Goal: Task Accomplishment & Management: Manage account settings

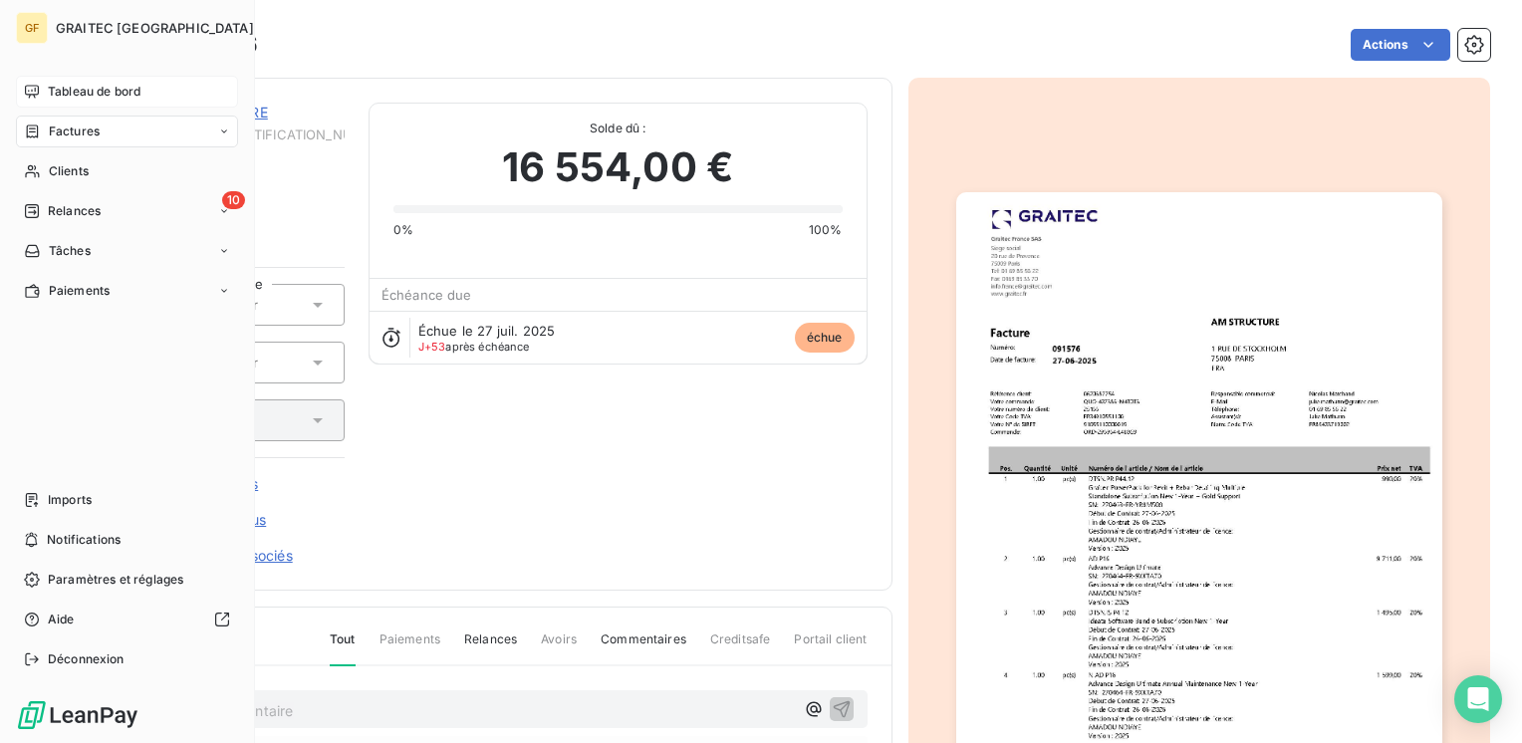
click at [55, 93] on span "Tableau de bord" at bounding box center [94, 92] width 93 height 18
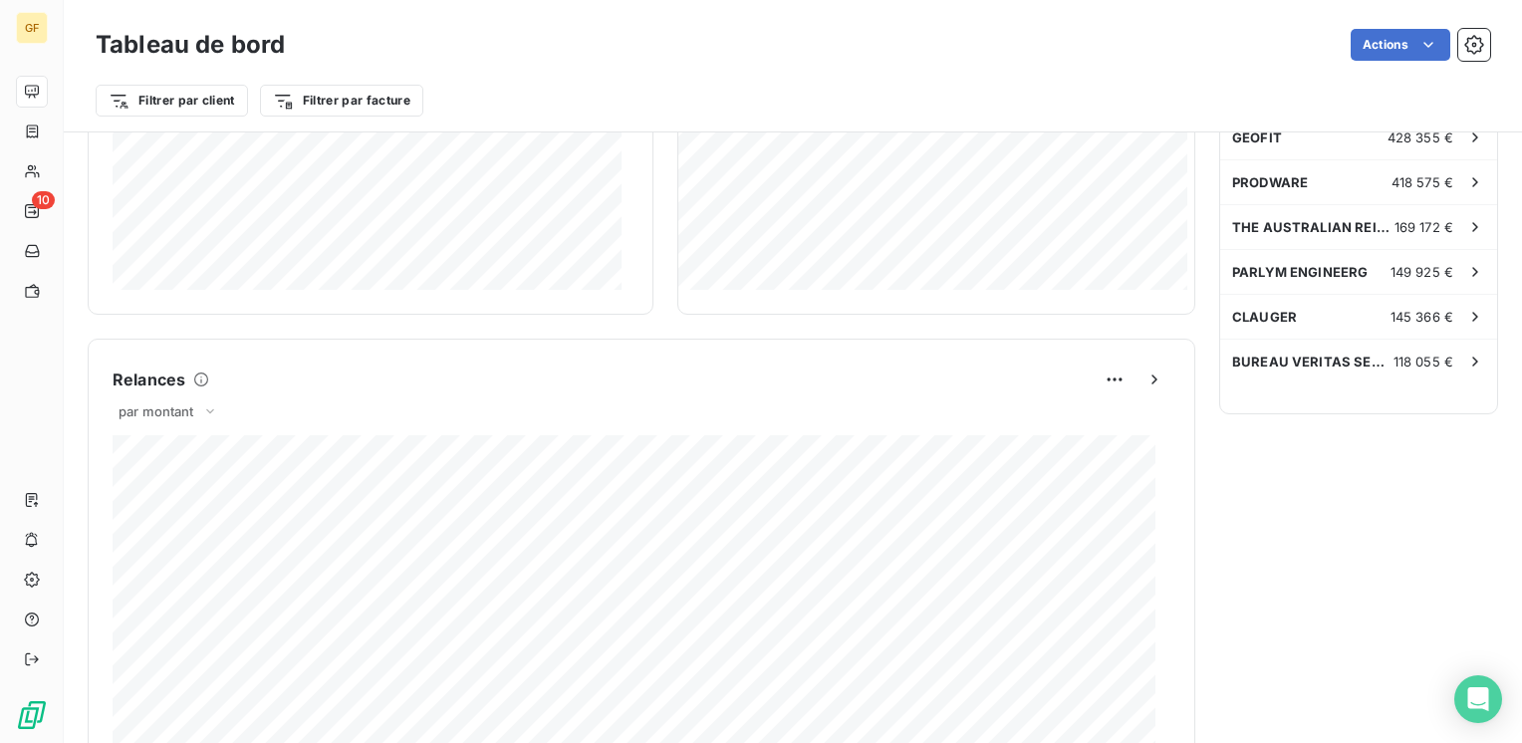
scroll to position [1197, 0]
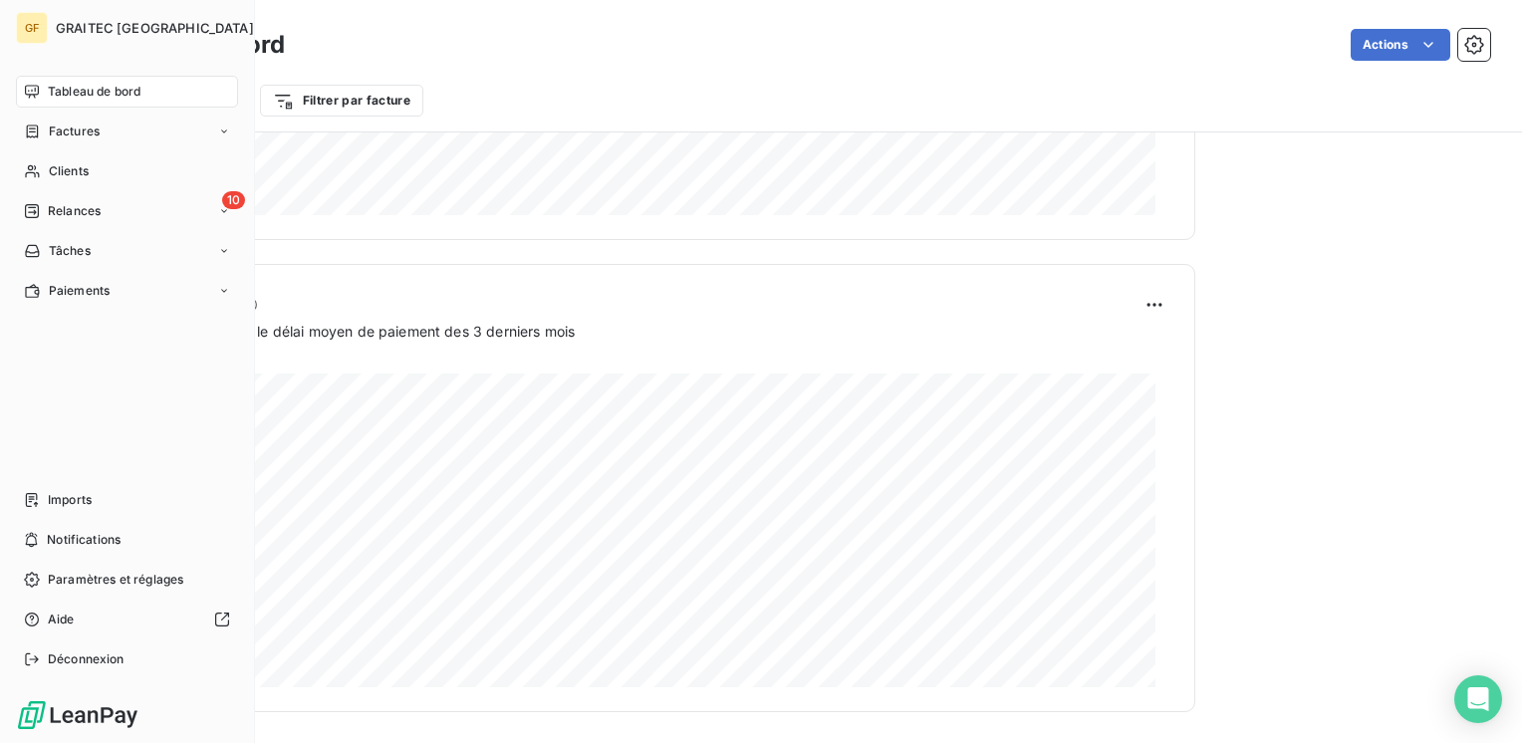
click at [40, 101] on div "Tableau de bord" at bounding box center [127, 92] width 222 height 32
click at [57, 94] on span "Tableau de bord" at bounding box center [94, 92] width 93 height 18
click at [61, 125] on span "Factures" at bounding box center [74, 132] width 51 height 18
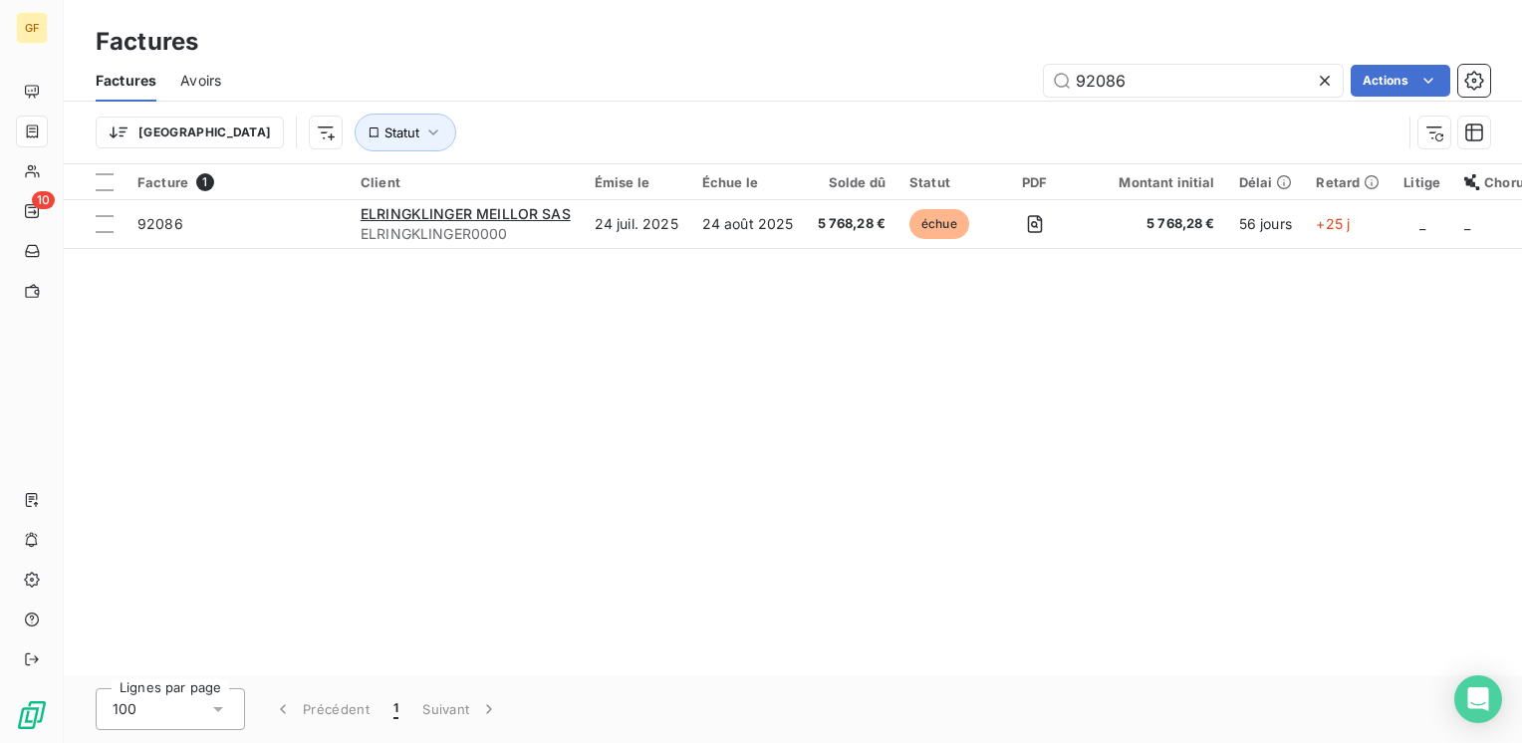
click at [1326, 75] on icon at bounding box center [1325, 81] width 20 height 20
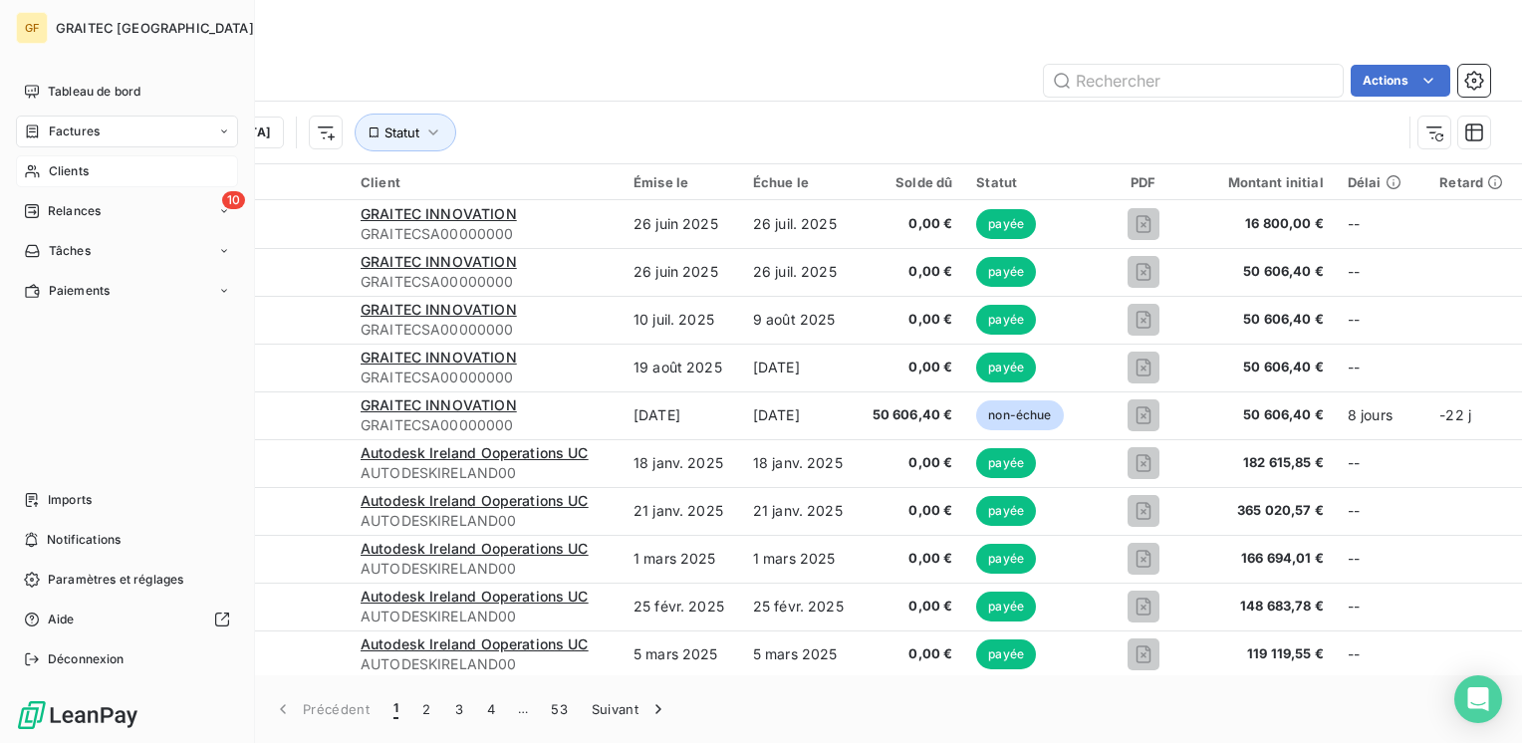
click at [87, 165] on span "Clients" at bounding box center [69, 171] width 40 height 18
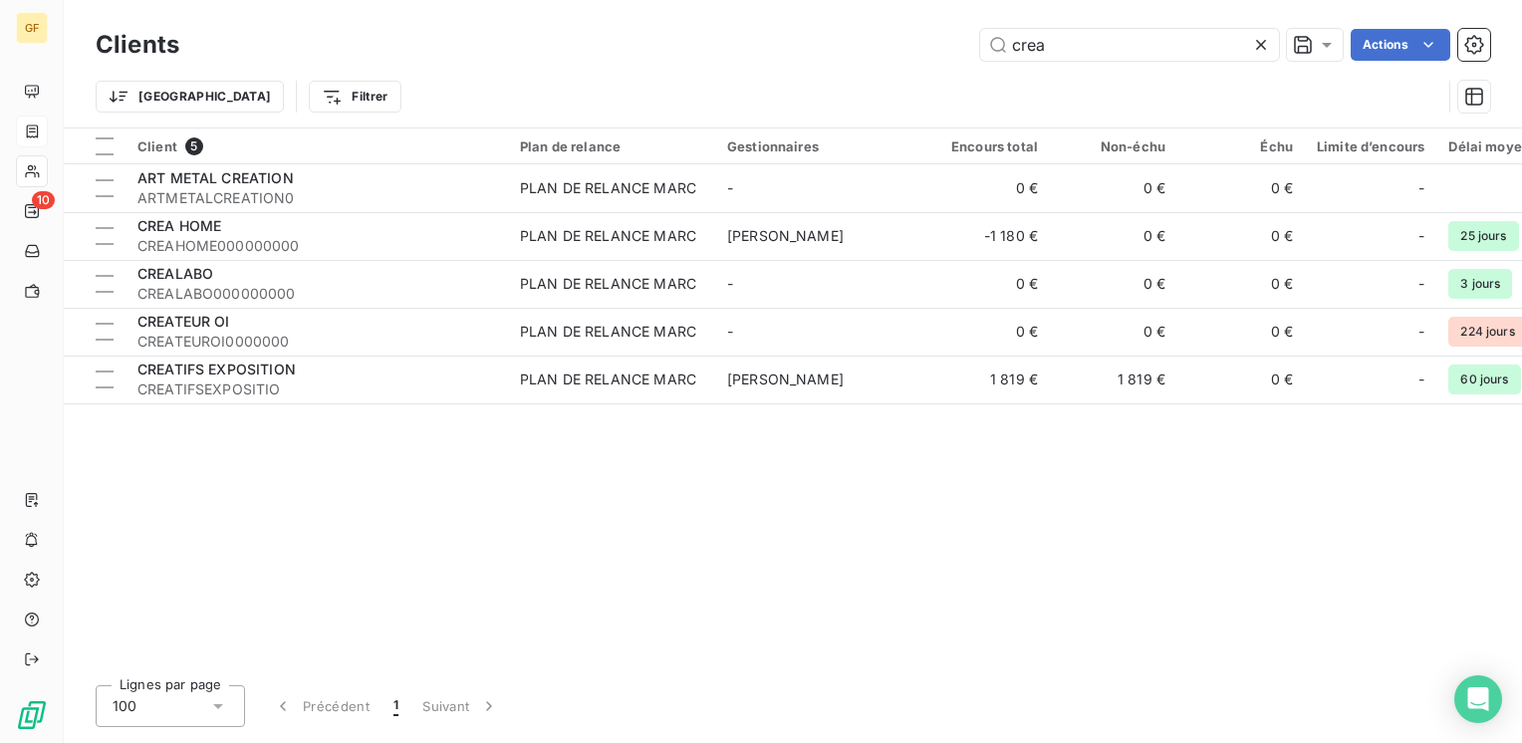
click at [1262, 43] on icon at bounding box center [1261, 45] width 10 height 10
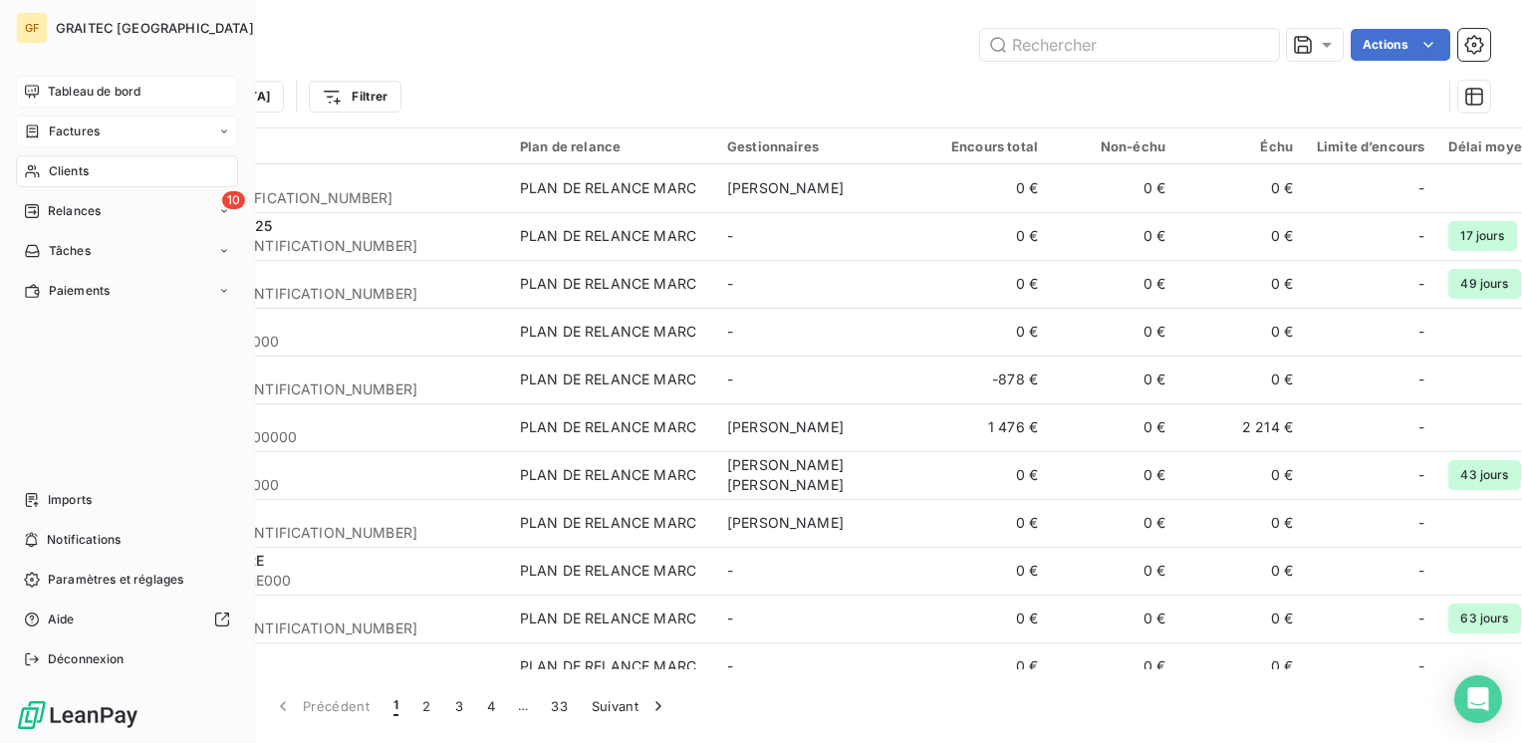
click at [44, 88] on div "Tableau de bord" at bounding box center [127, 92] width 222 height 32
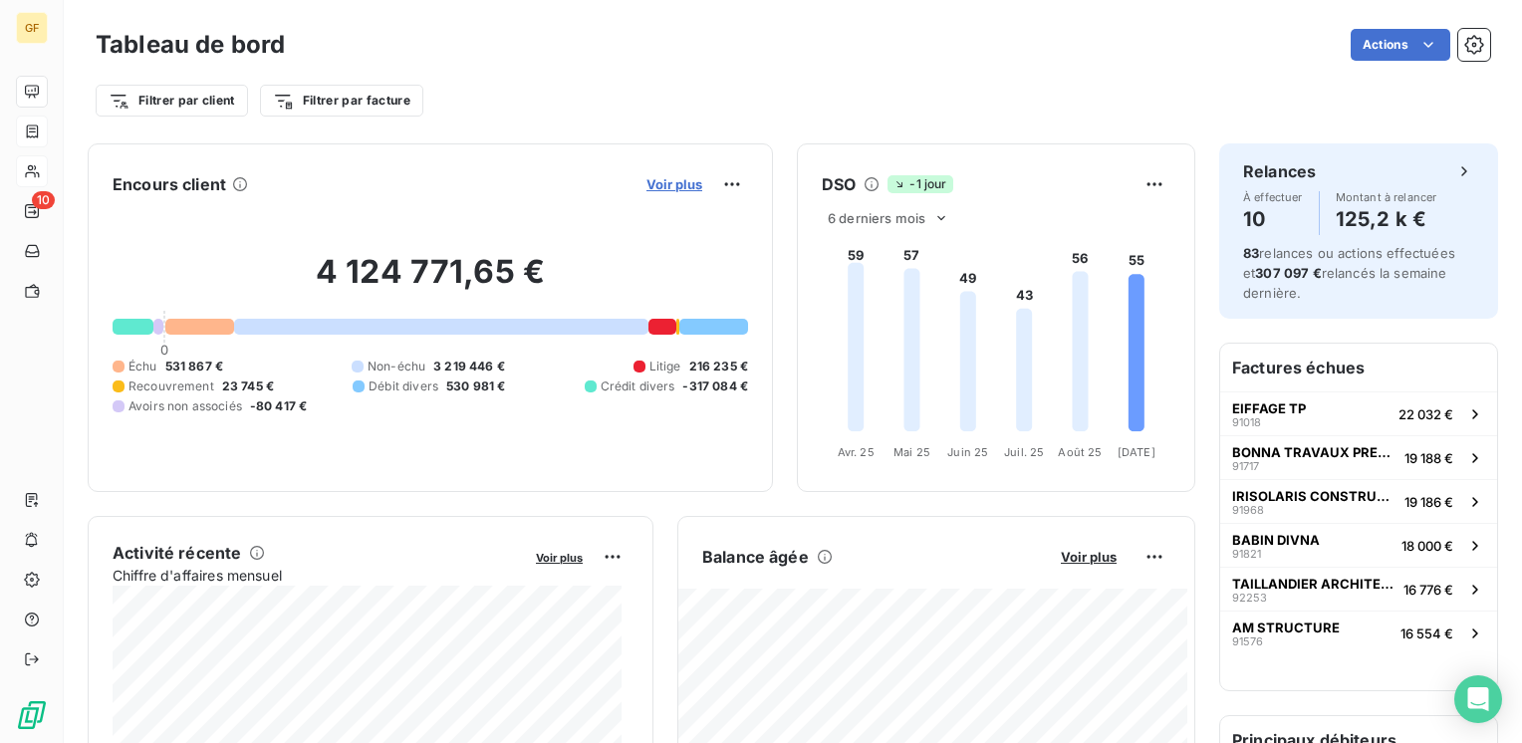
click at [660, 177] on span "Voir plus" at bounding box center [674, 184] width 56 height 16
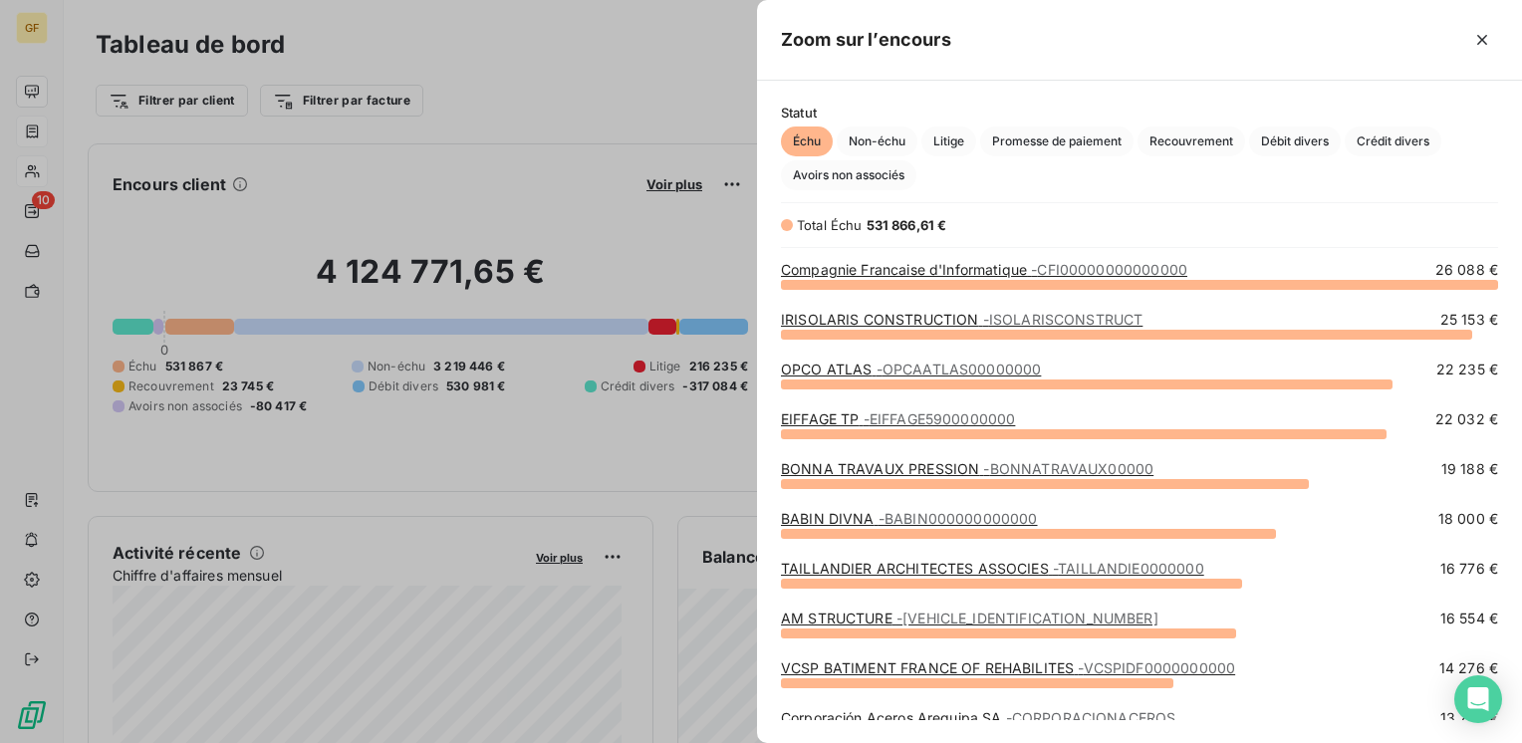
scroll to position [444, 749]
click at [944, 329] on div "IRISOLARIS CONSTRUCTION - ISOLARISCONSTRUCT" at bounding box center [962, 320] width 362 height 20
click at [940, 320] on link "IRISOLARIS CONSTRUCTION - ISOLARISCONSTRUCT" at bounding box center [962, 319] width 362 height 17
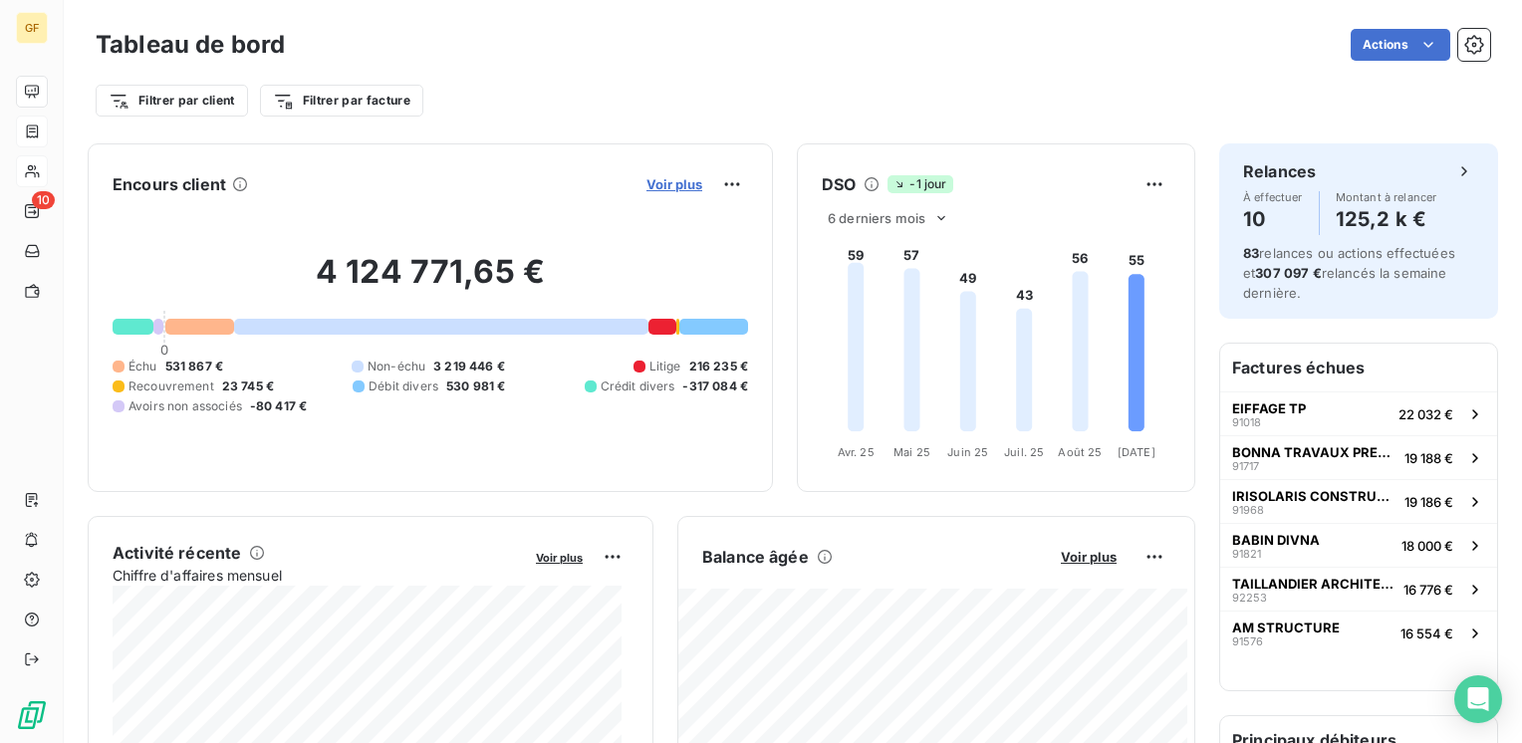
click at [646, 185] on span "Voir plus" at bounding box center [674, 184] width 56 height 16
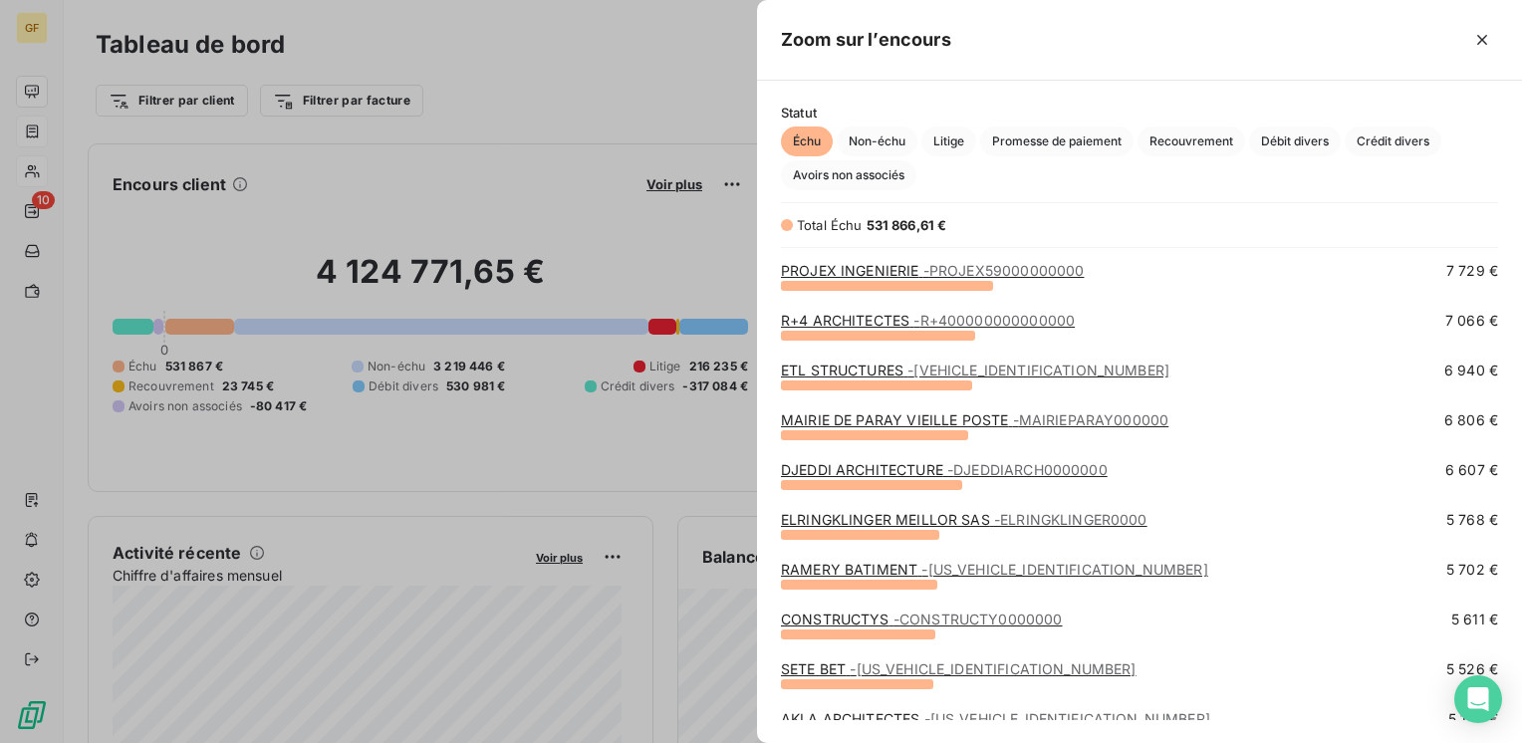
scroll to position [896, 0]
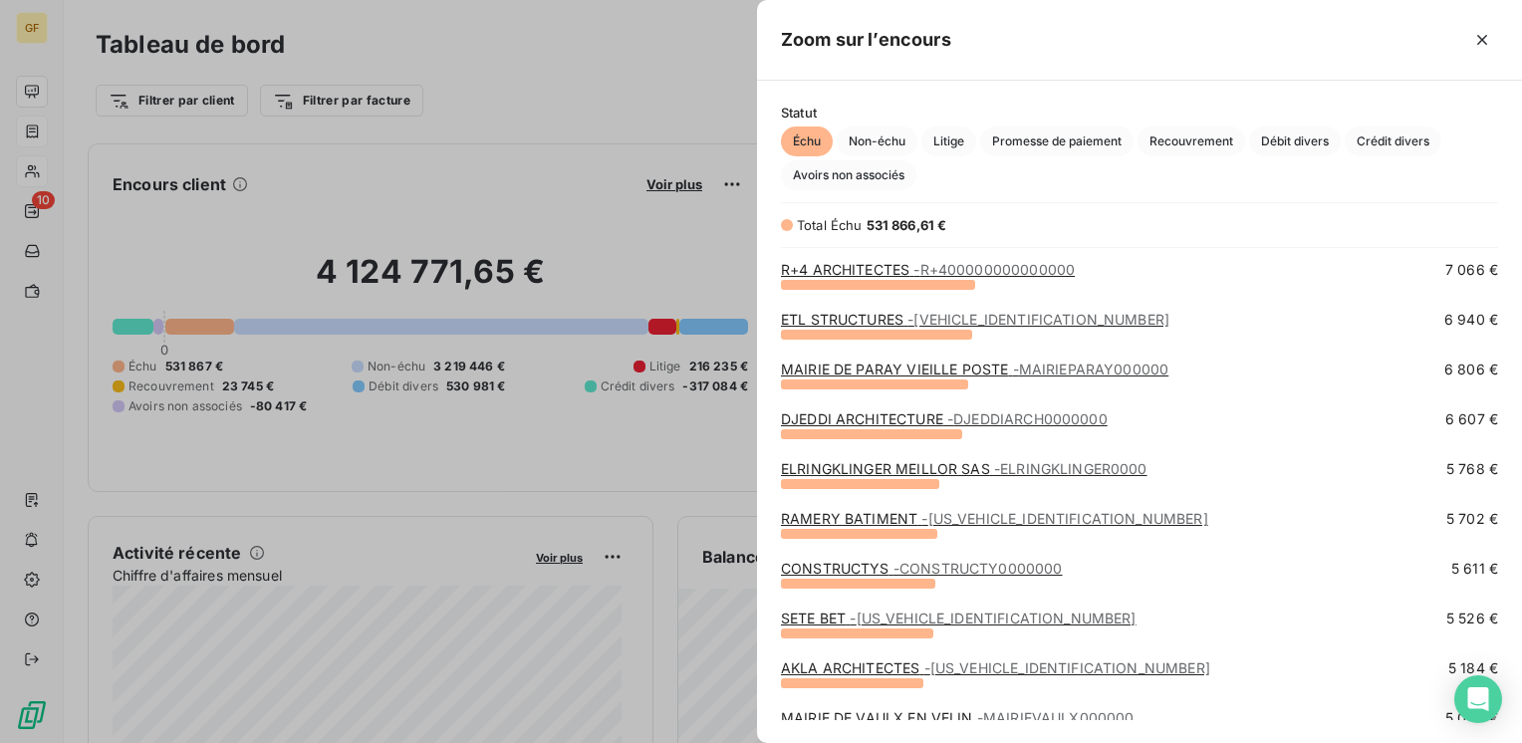
click at [902, 467] on link "ELRINGKLINGER MEILLOR SAS - ELRINGKLINGER0000" at bounding box center [964, 468] width 367 height 17
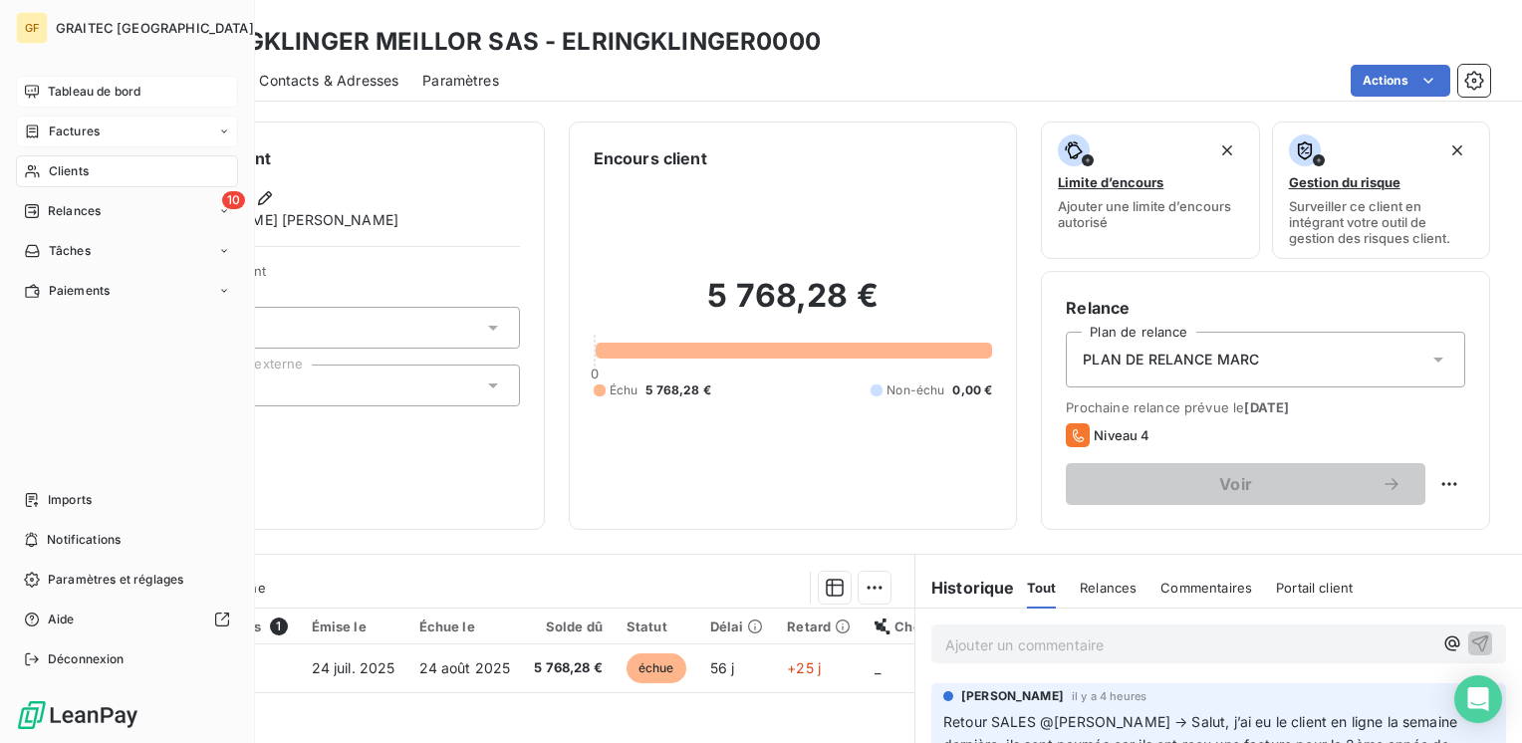
click at [53, 90] on span "Tableau de bord" at bounding box center [94, 92] width 93 height 18
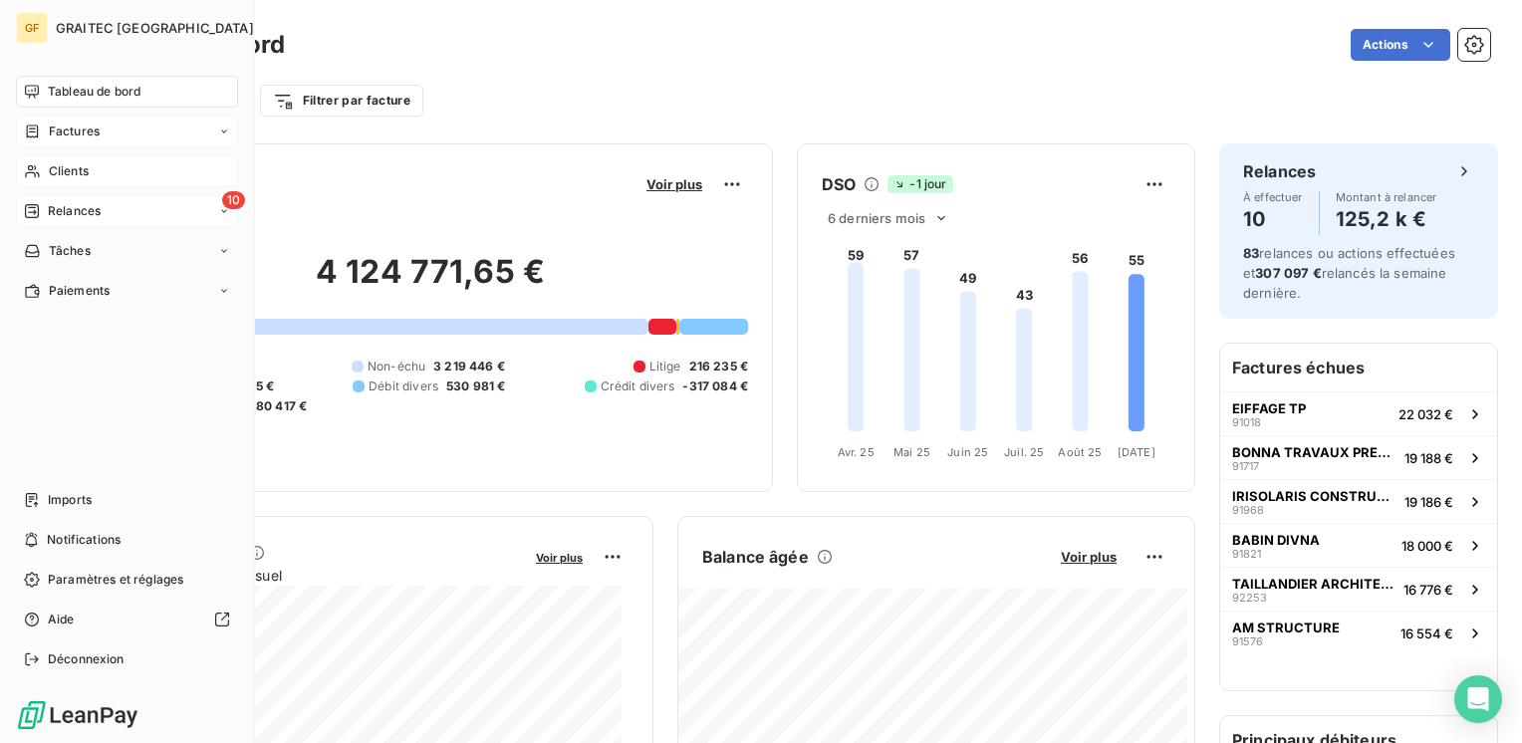
click at [100, 207] on span "Relances" at bounding box center [74, 211] width 53 height 18
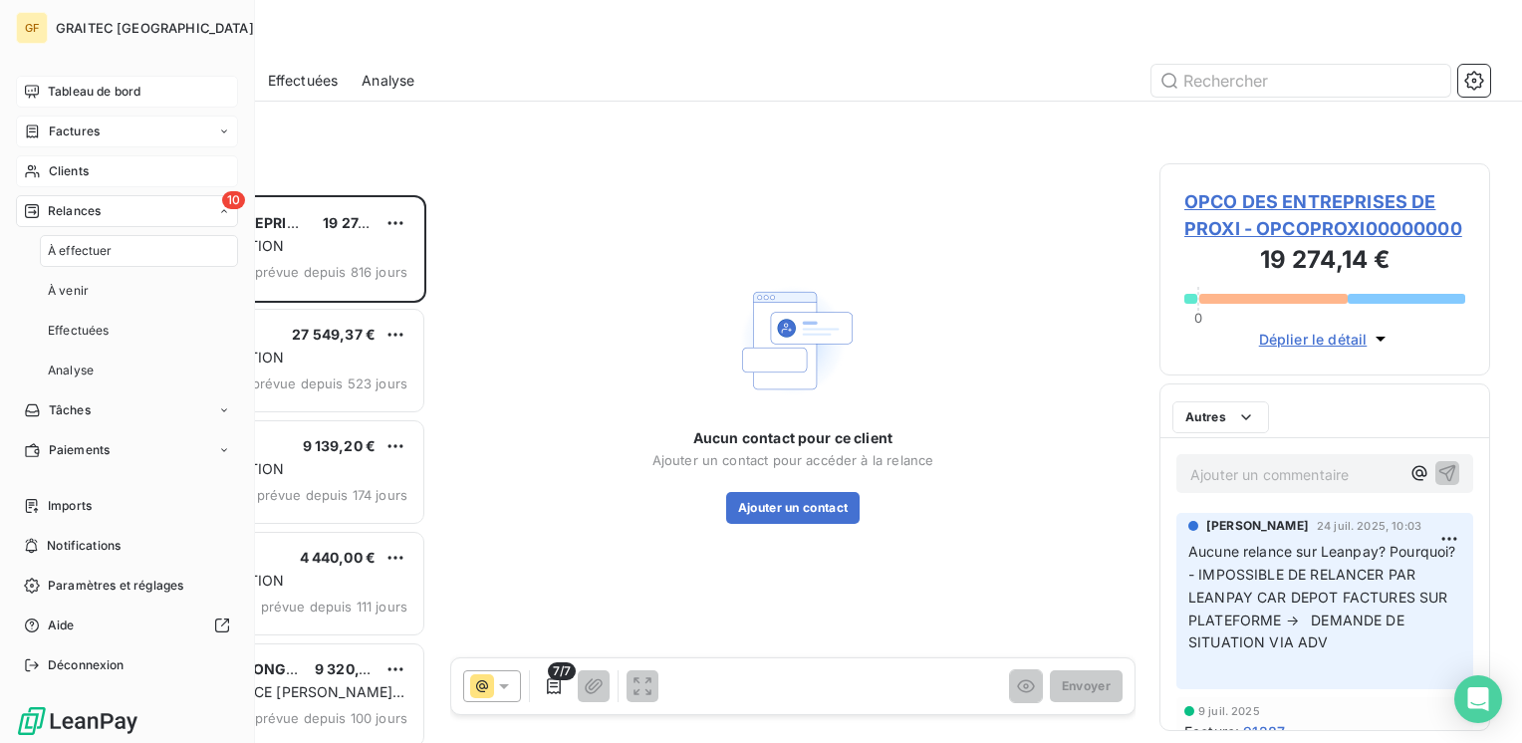
scroll to position [533, 315]
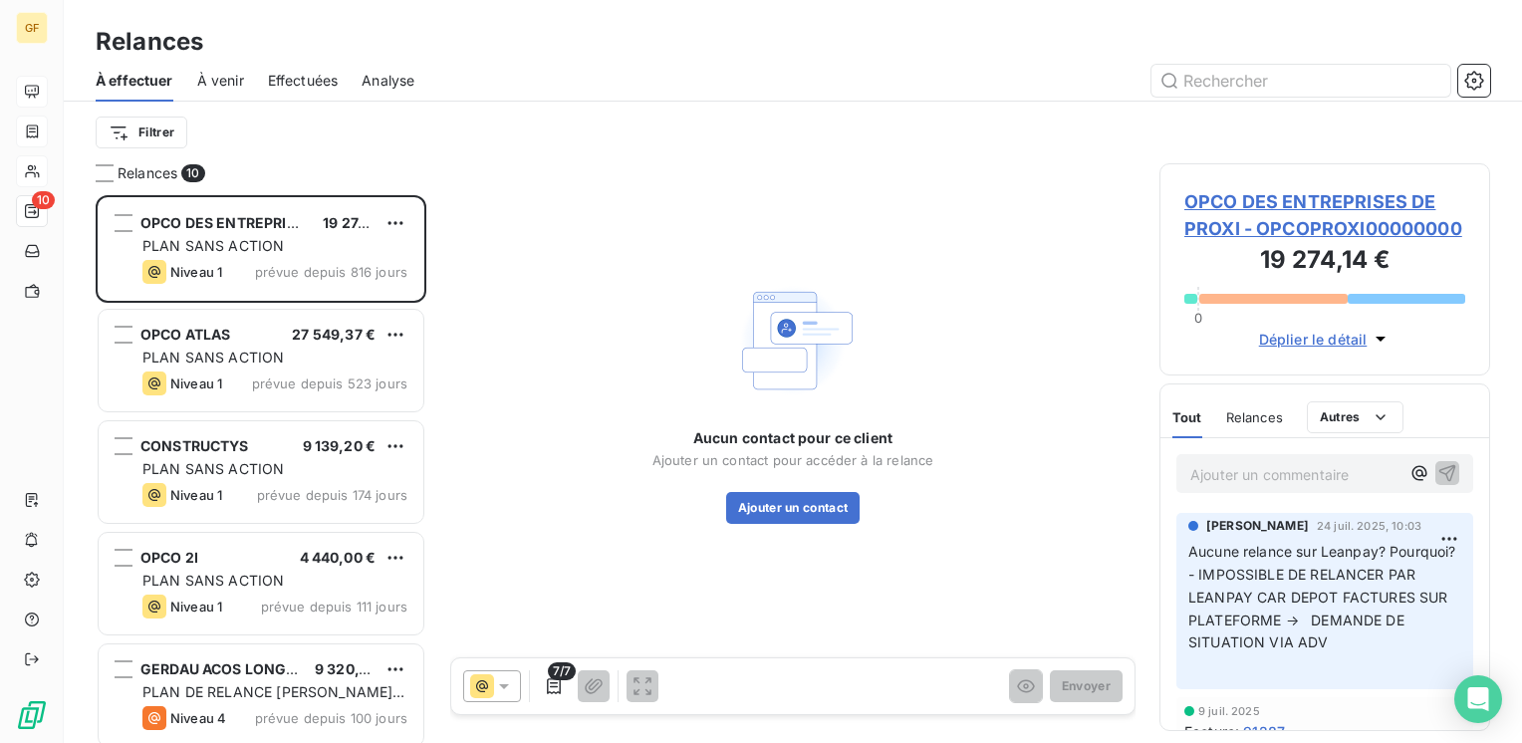
click at [229, 77] on span "À venir" at bounding box center [220, 81] width 47 height 20
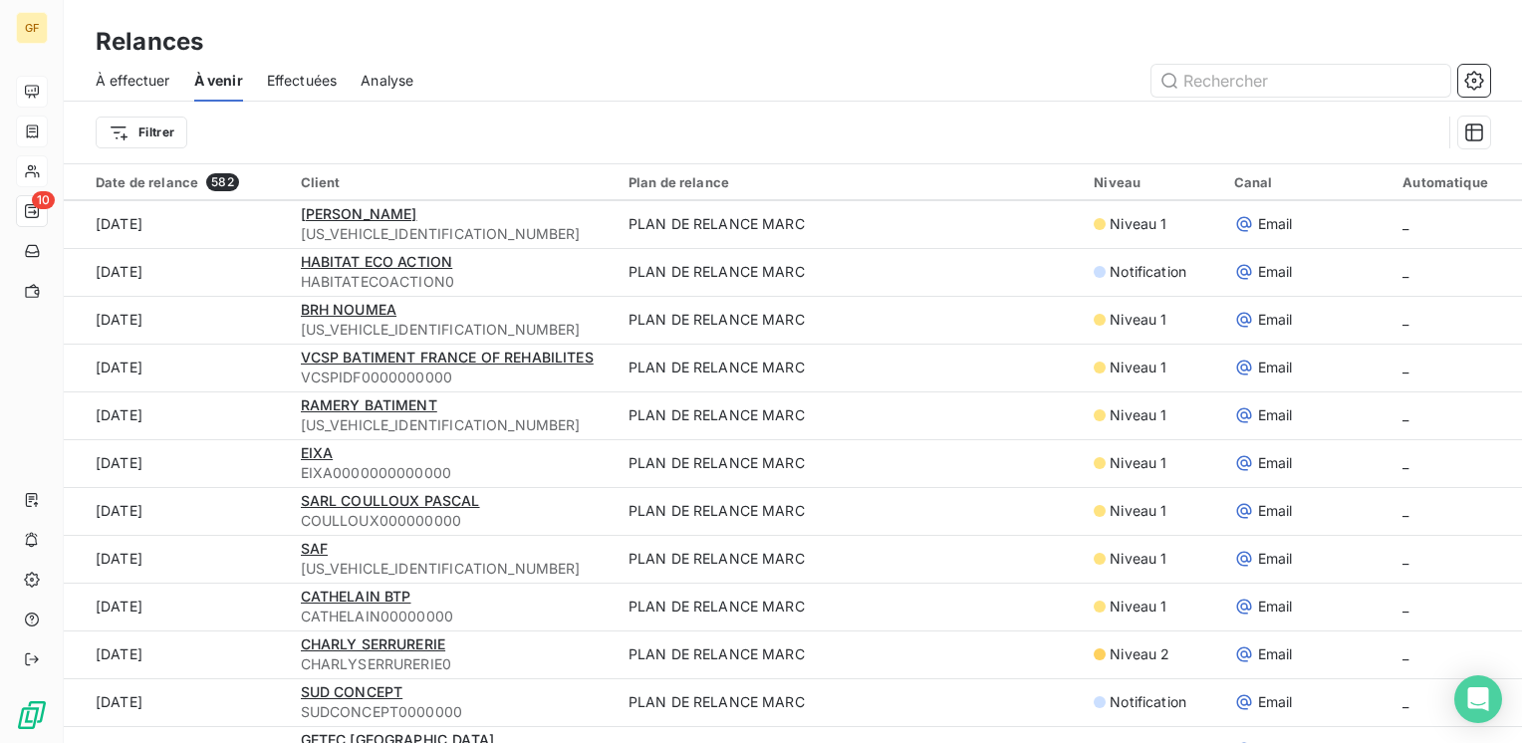
scroll to position [498, 0]
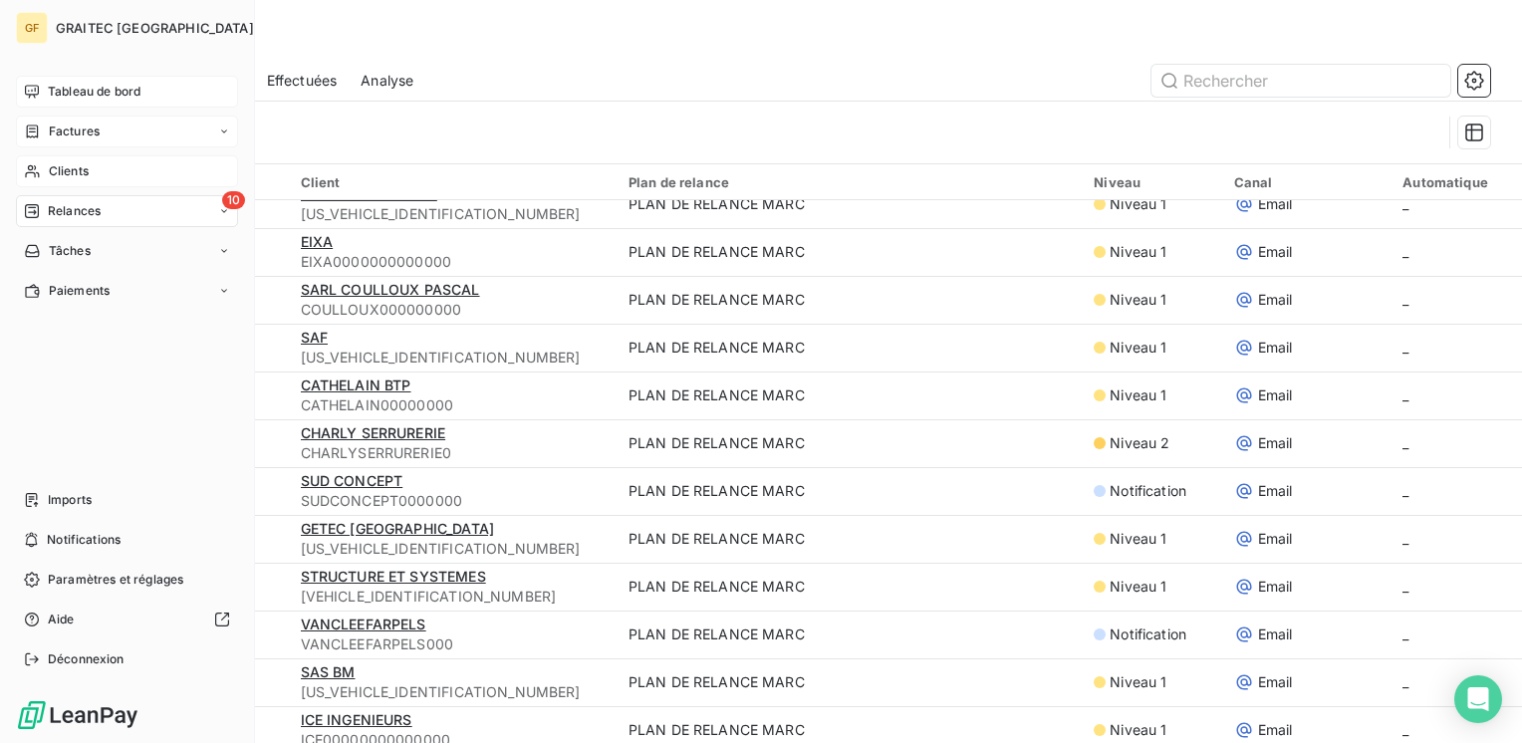
click at [74, 165] on span "Clients" at bounding box center [69, 171] width 40 height 18
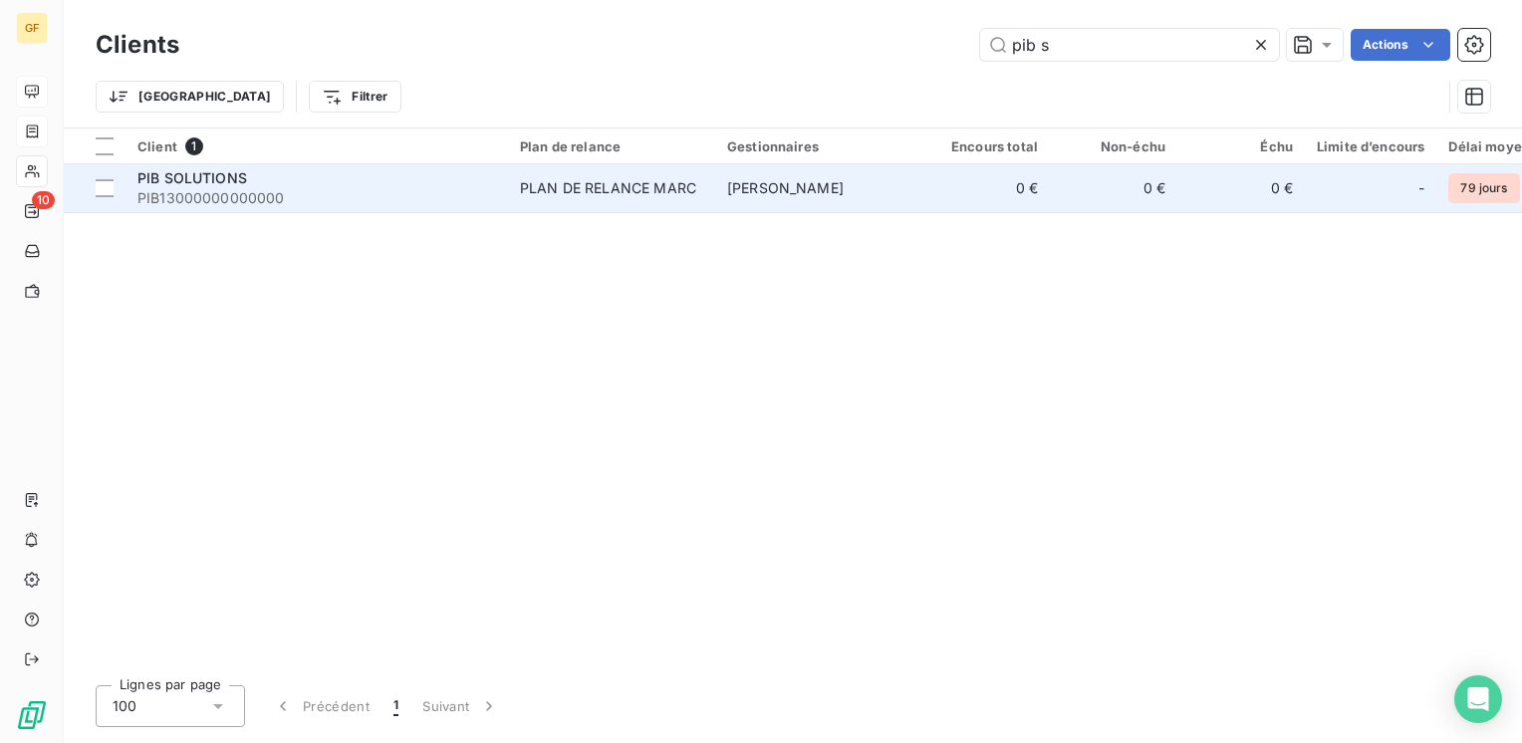
type input "pib s"
click at [298, 180] on div "PIB SOLUTIONS" at bounding box center [316, 178] width 359 height 20
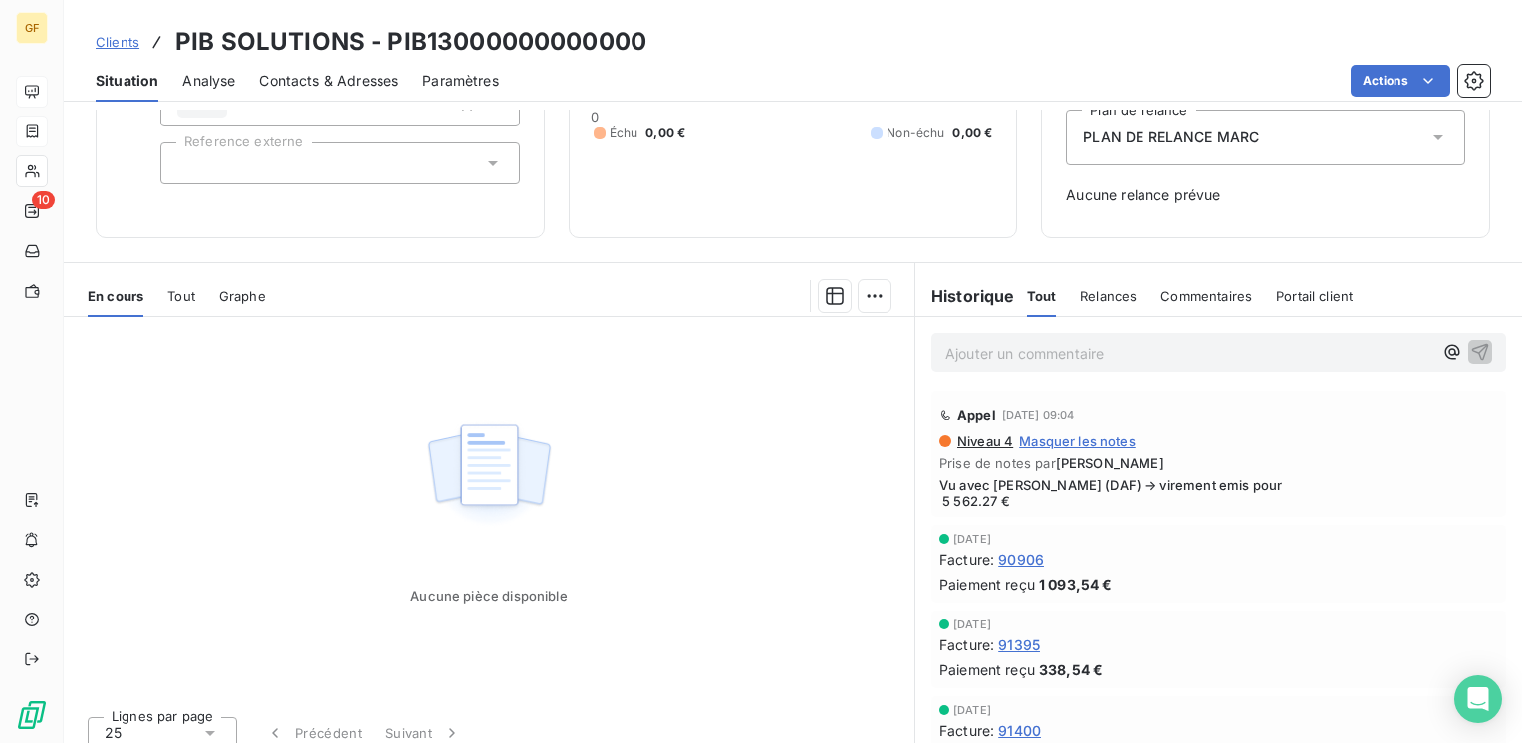
scroll to position [237, 0]
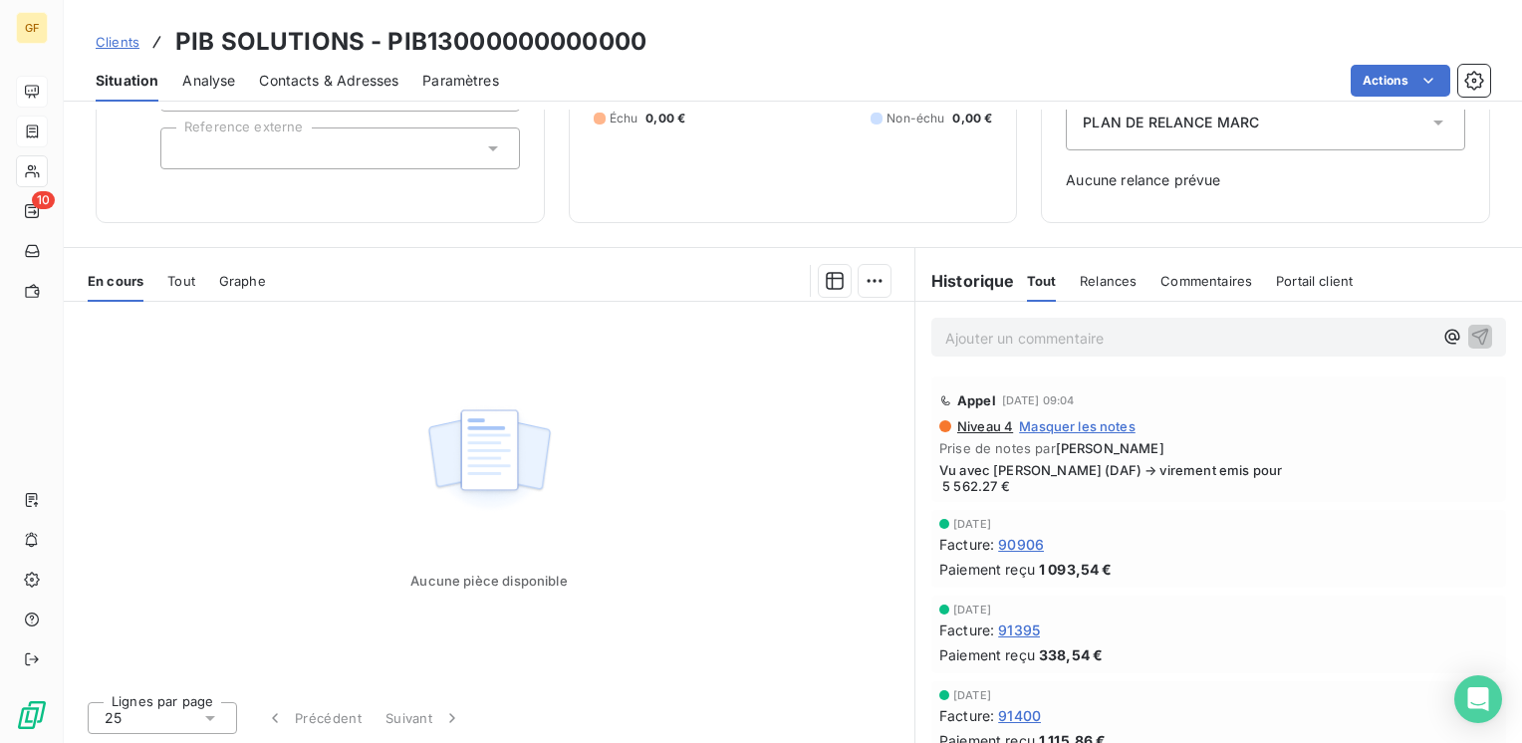
click at [722, 529] on div "Aucune pièce disponible" at bounding box center [489, 493] width 851 height 383
drag, startPoint x: 828, startPoint y: 556, endPoint x: 849, endPoint y: 548, distance: 22.4
click at [828, 556] on div "Aucune pièce disponible" at bounding box center [489, 493] width 851 height 383
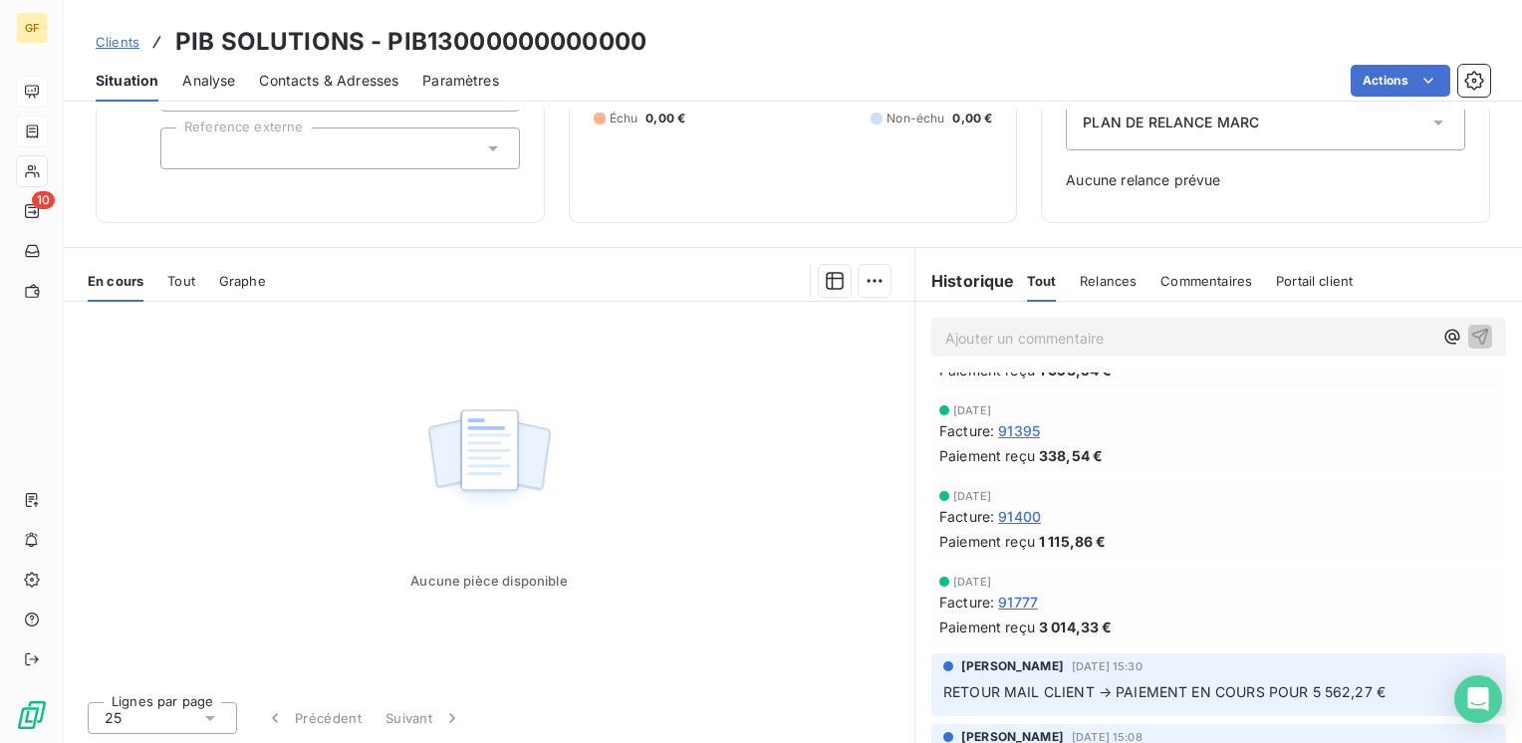
scroll to position [0, 0]
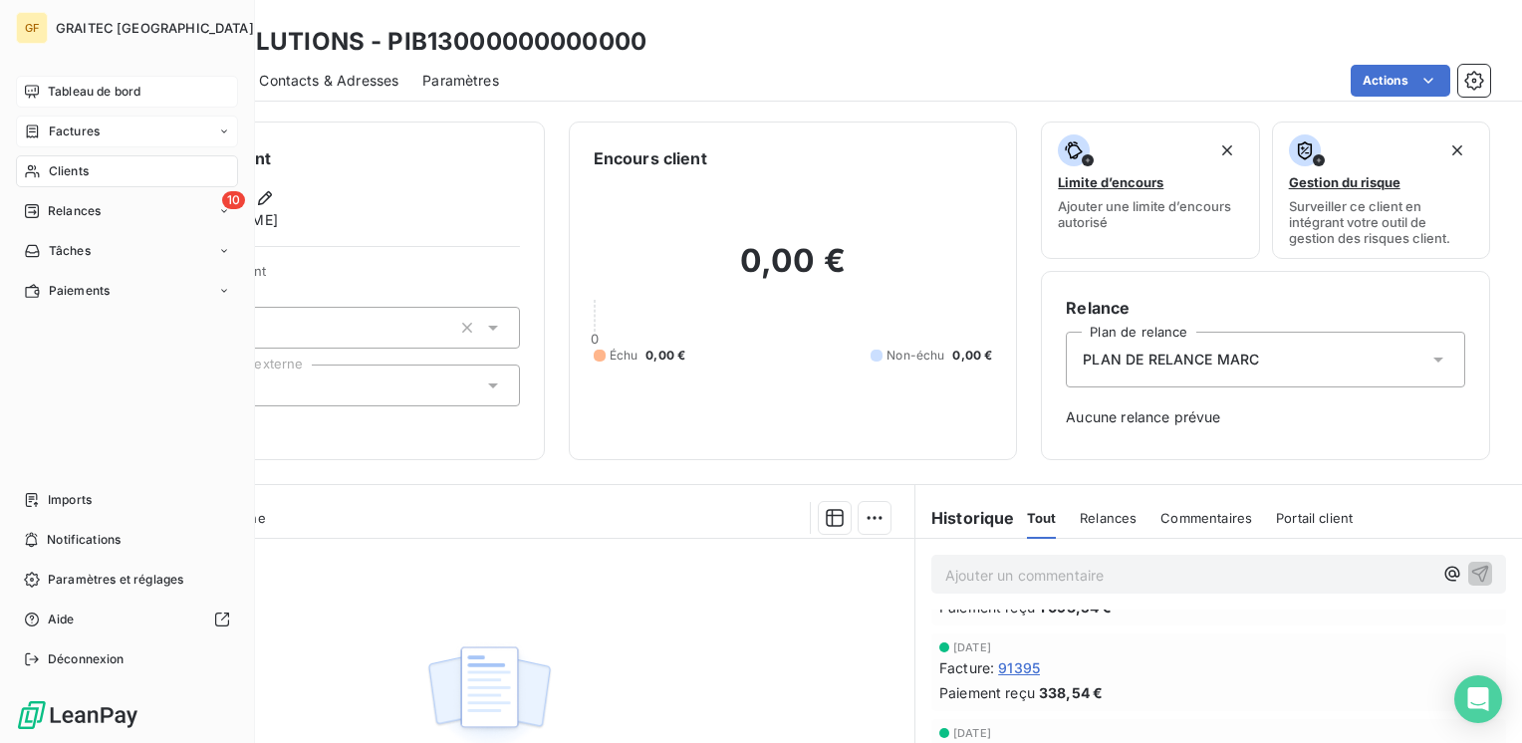
click at [60, 96] on span "Tableau de bord" at bounding box center [94, 92] width 93 height 18
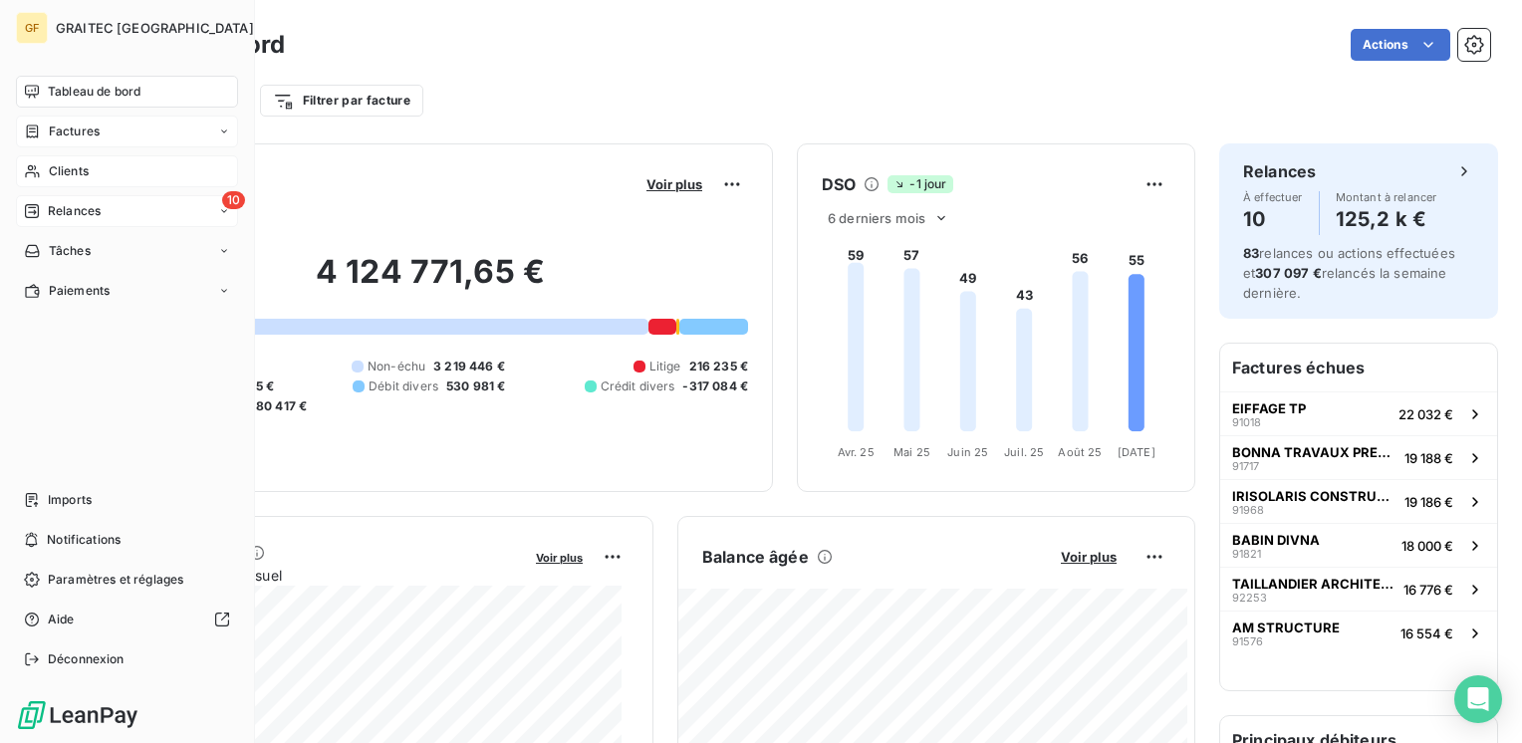
click at [65, 204] on span "Relances" at bounding box center [74, 211] width 53 height 18
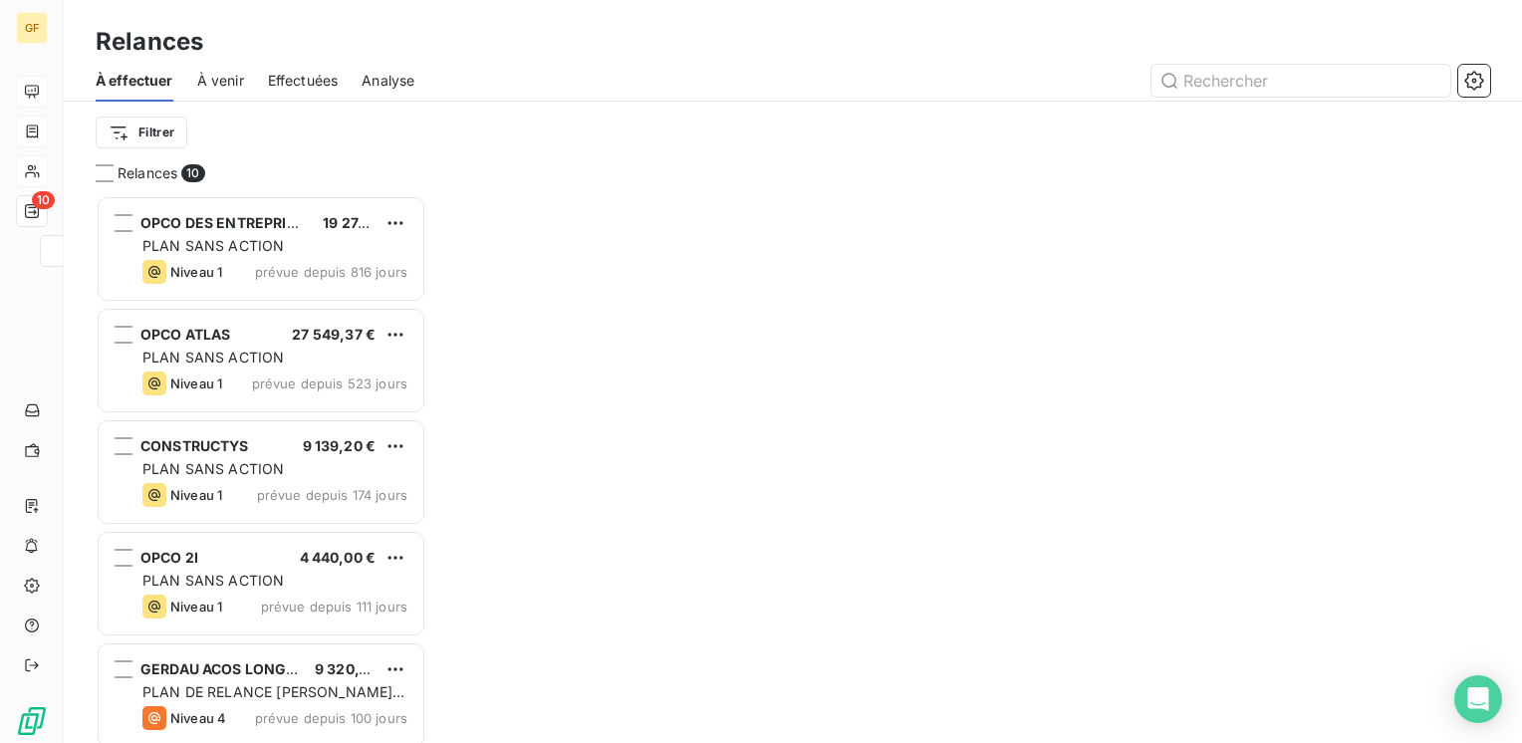
scroll to position [533, 315]
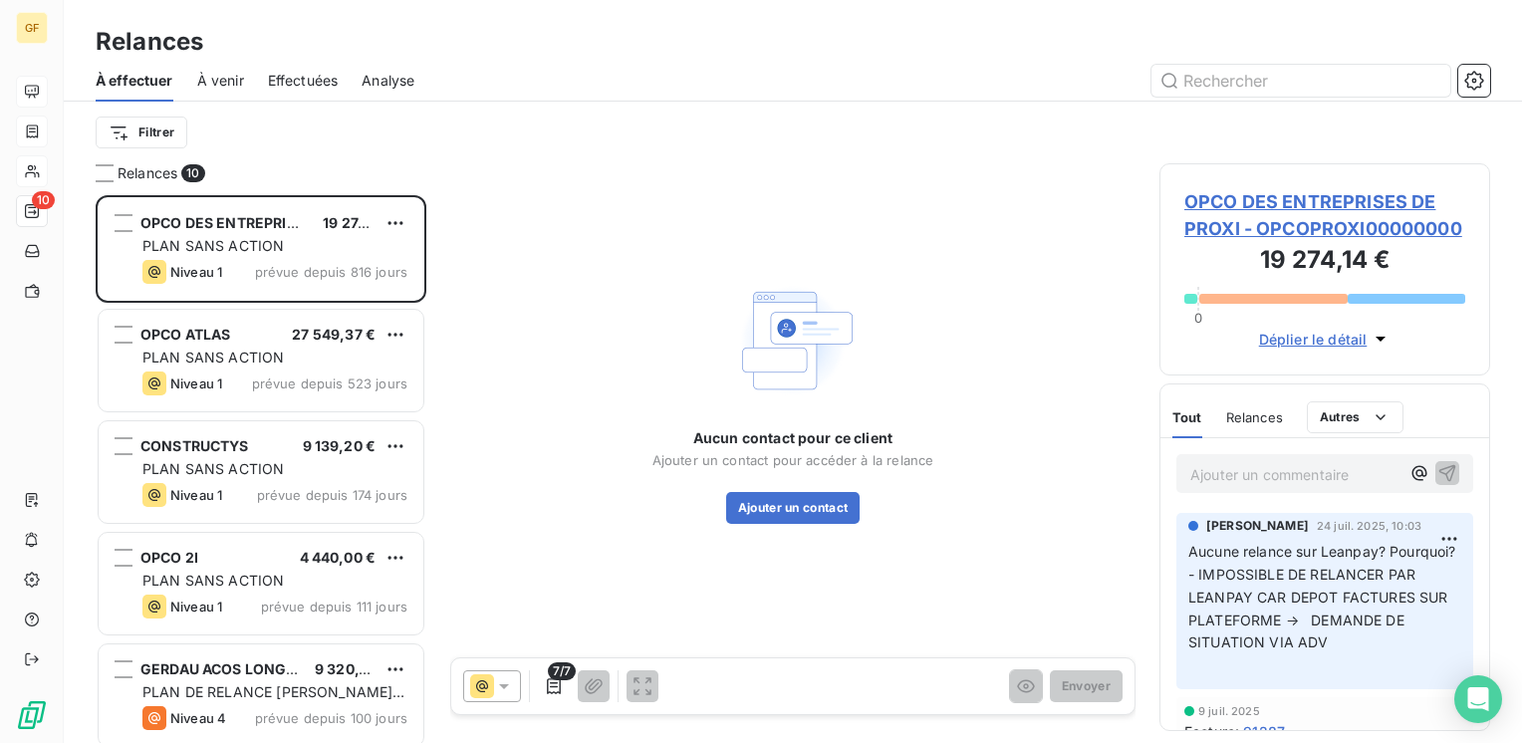
click at [235, 79] on span "À venir" at bounding box center [220, 81] width 47 height 20
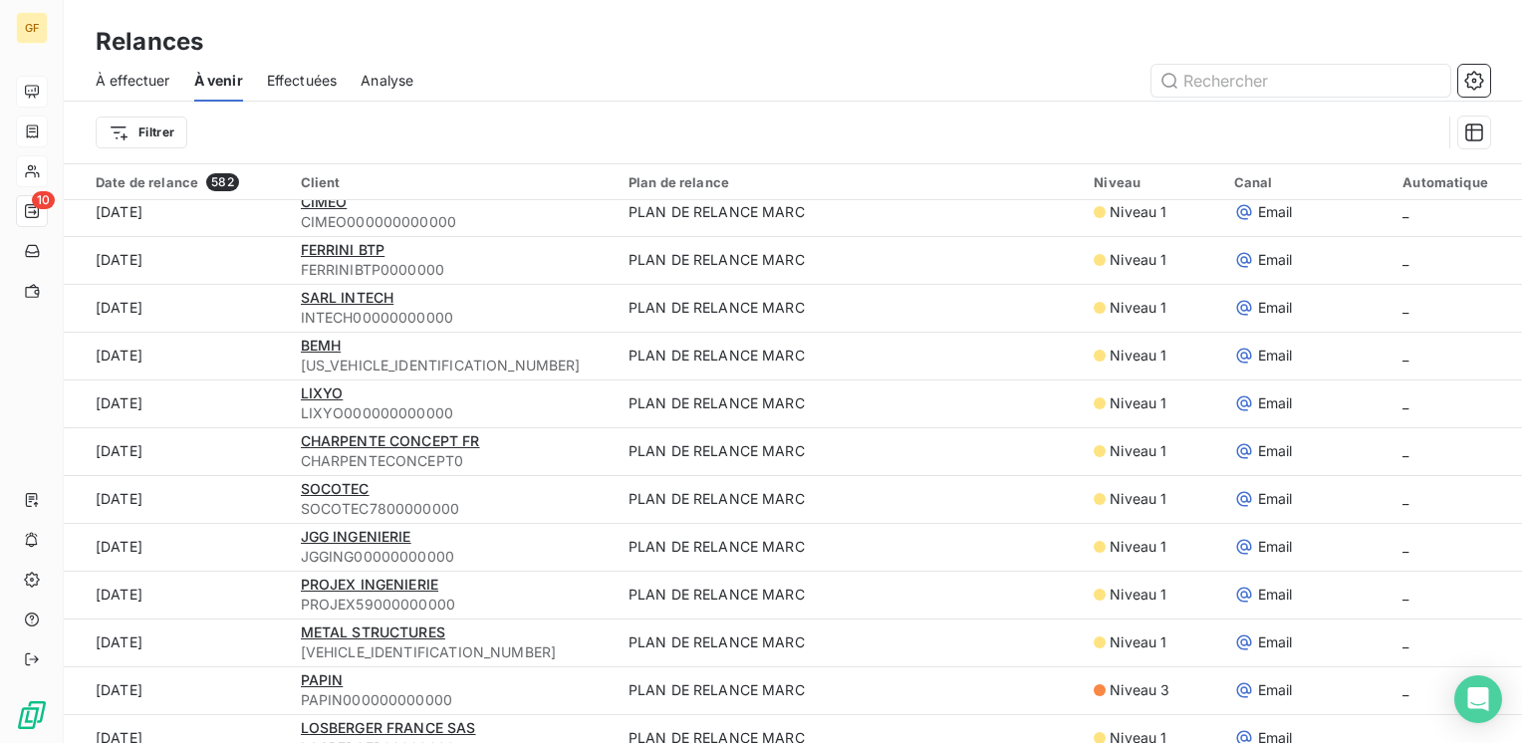
scroll to position [1793, 0]
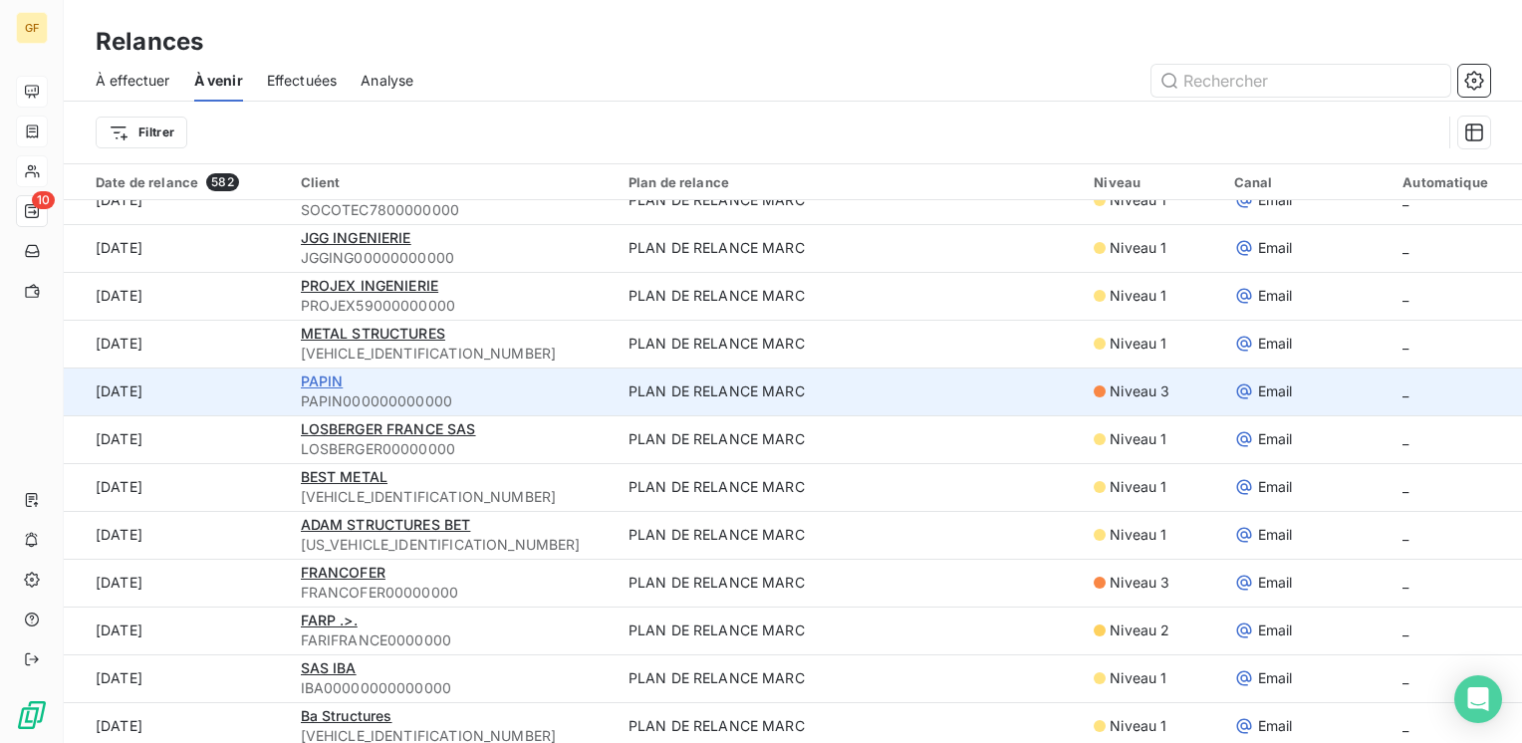
click at [331, 382] on span "PAPIN" at bounding box center [322, 381] width 43 height 17
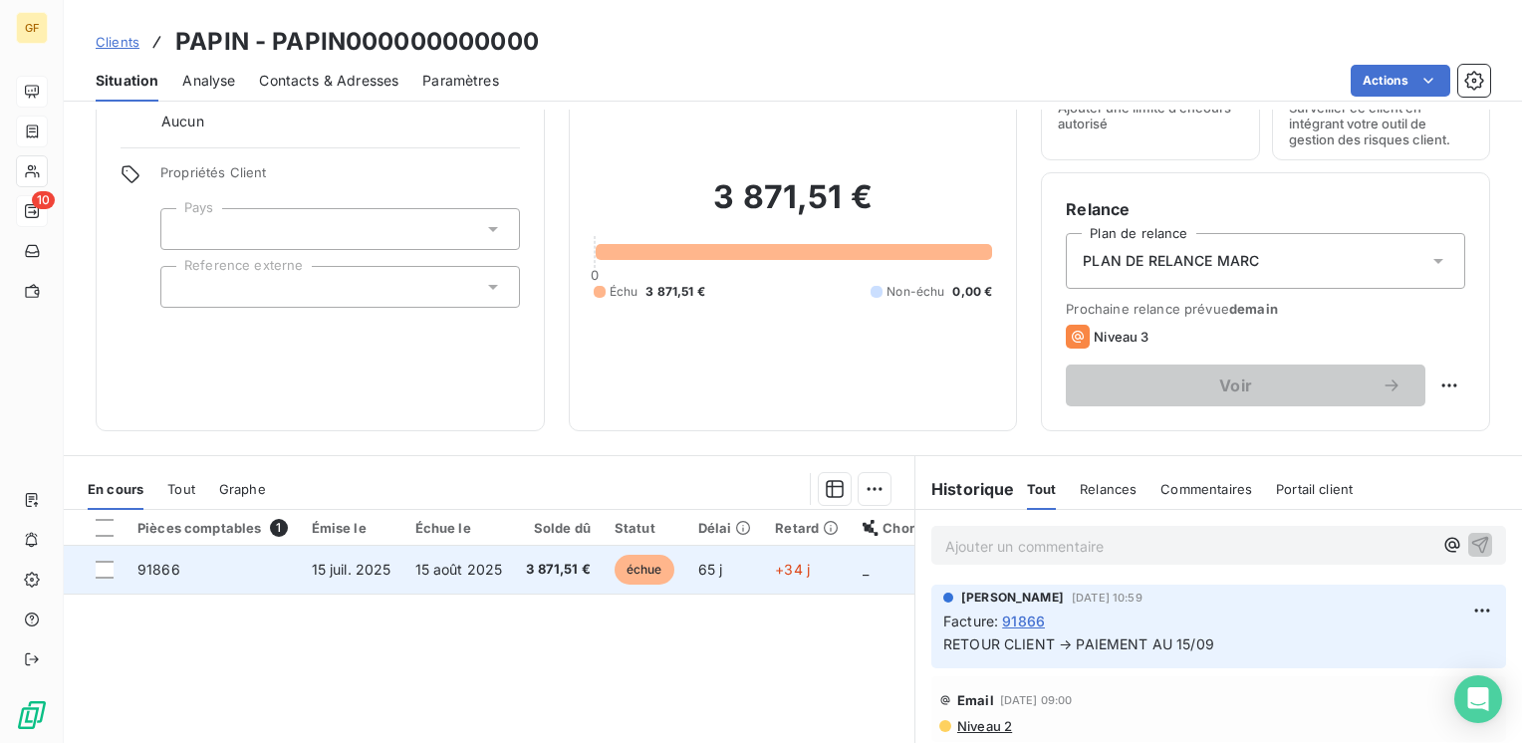
scroll to position [100, 0]
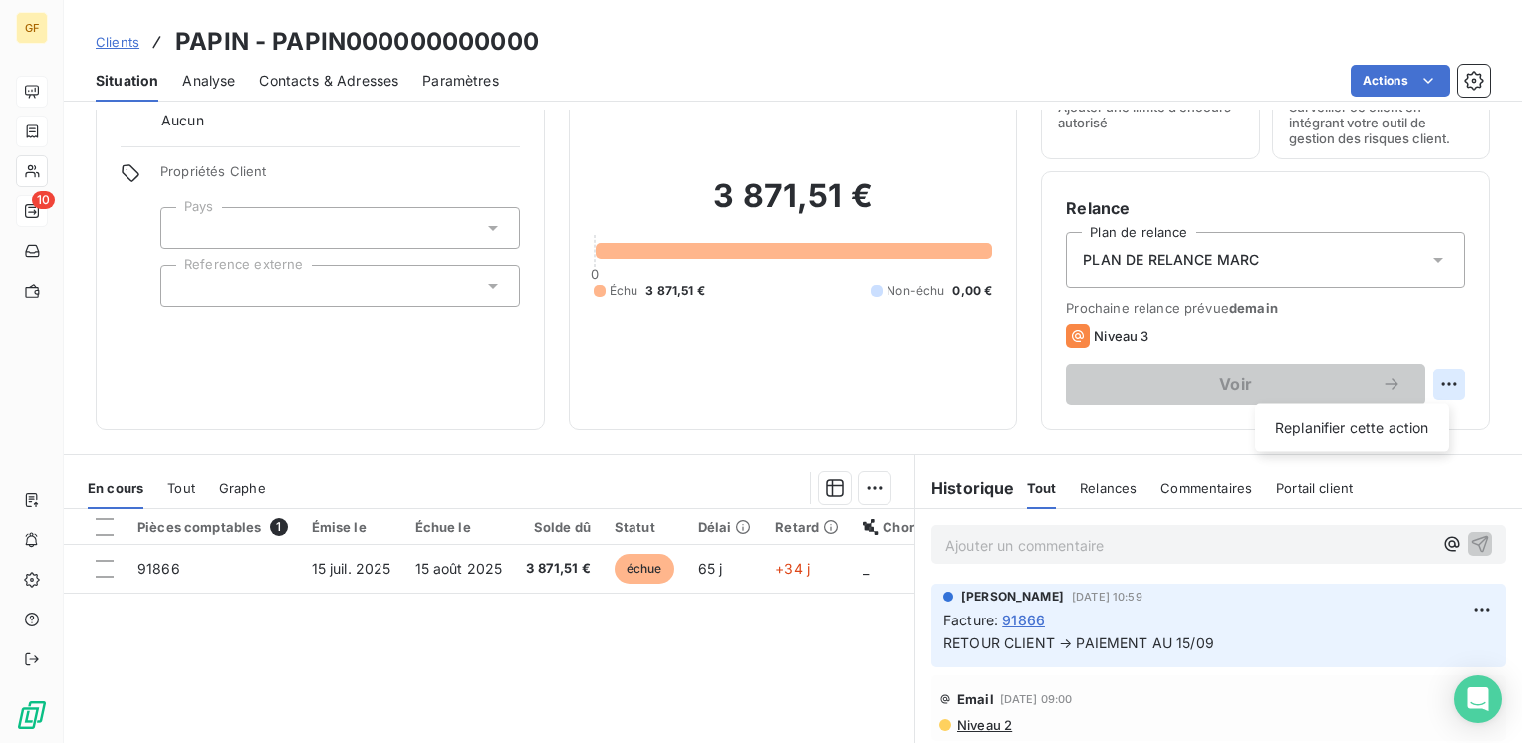
click at [1437, 384] on html "GF 10 Clients [PERSON_NAME] - PAPIN000000000000 Situation Analyse Contacts & Ad…" at bounding box center [761, 371] width 1522 height 743
click at [1379, 428] on div "Replanifier cette action" at bounding box center [1352, 428] width 178 height 32
select select "8"
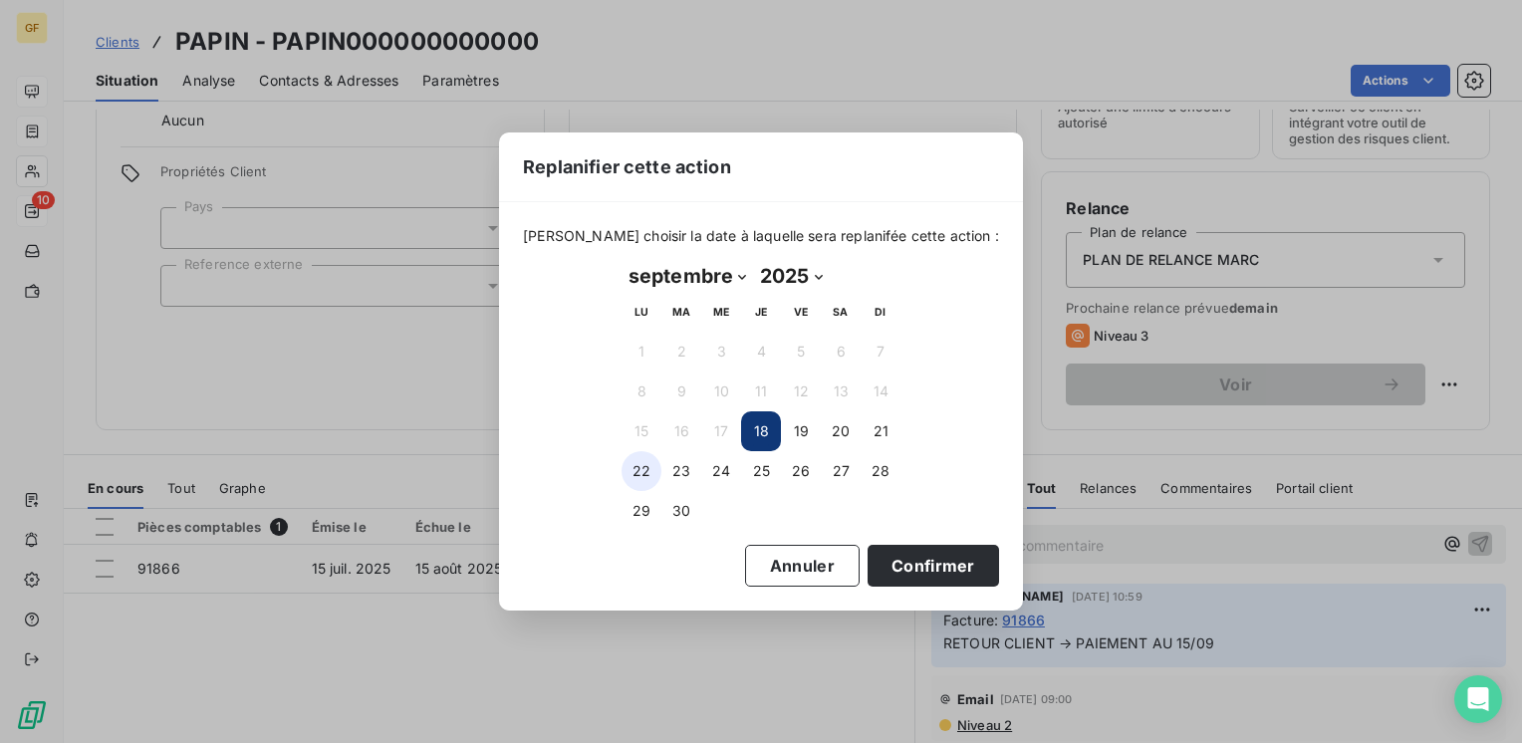
click at [641, 465] on button "22" at bounding box center [642, 471] width 40 height 40
click at [901, 556] on button "Confirmer" at bounding box center [933, 566] width 131 height 42
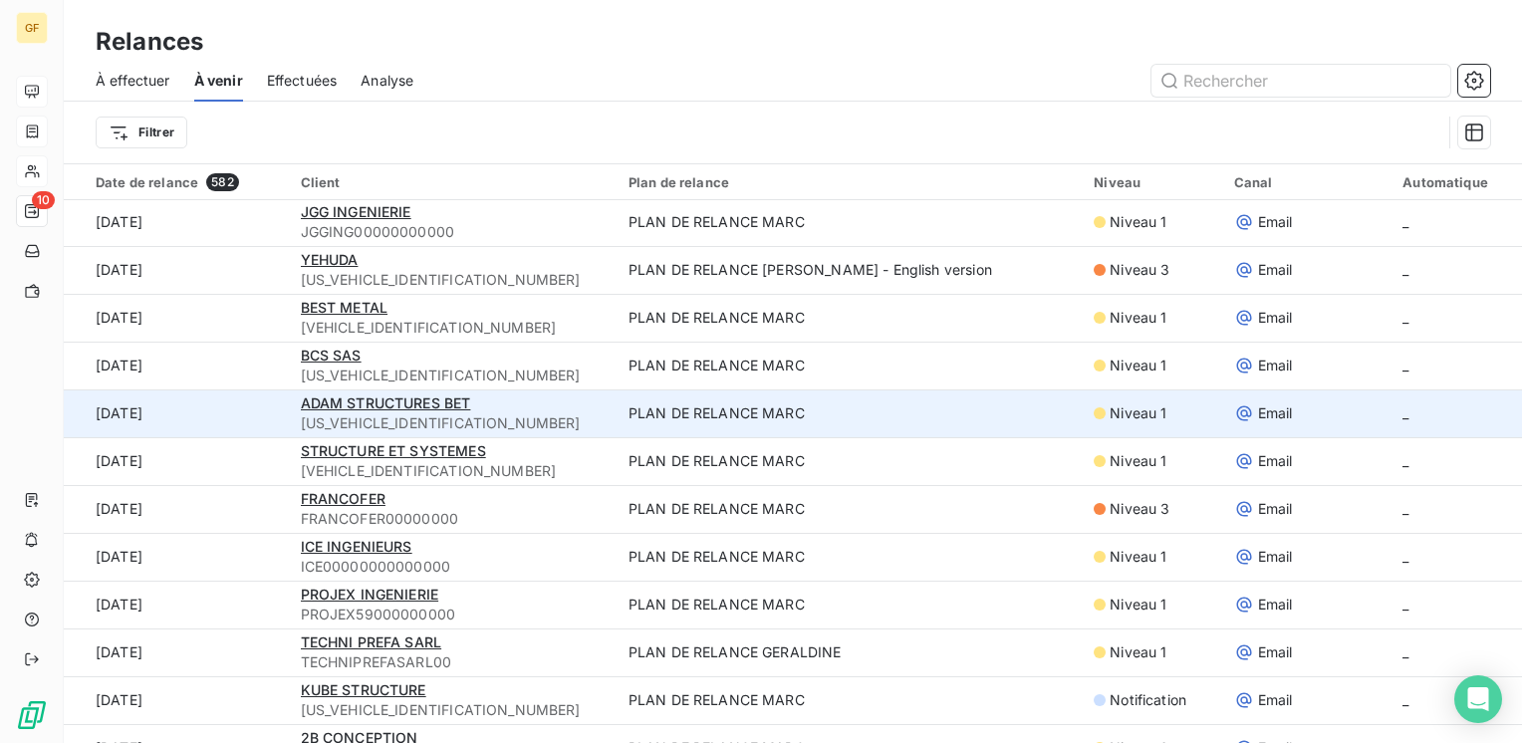
scroll to position [1892, 0]
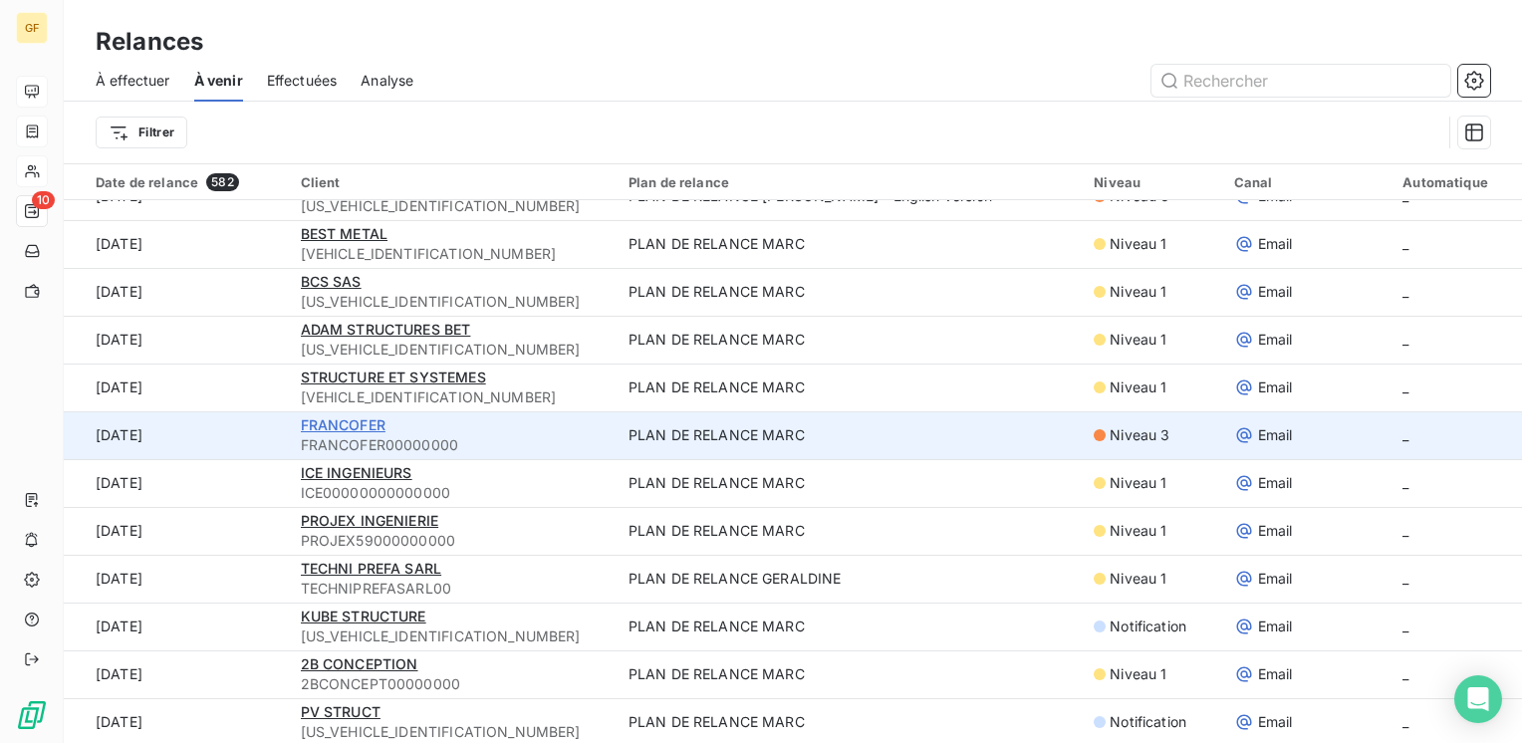
click at [353, 425] on span "FRANCOFER" at bounding box center [343, 424] width 85 height 17
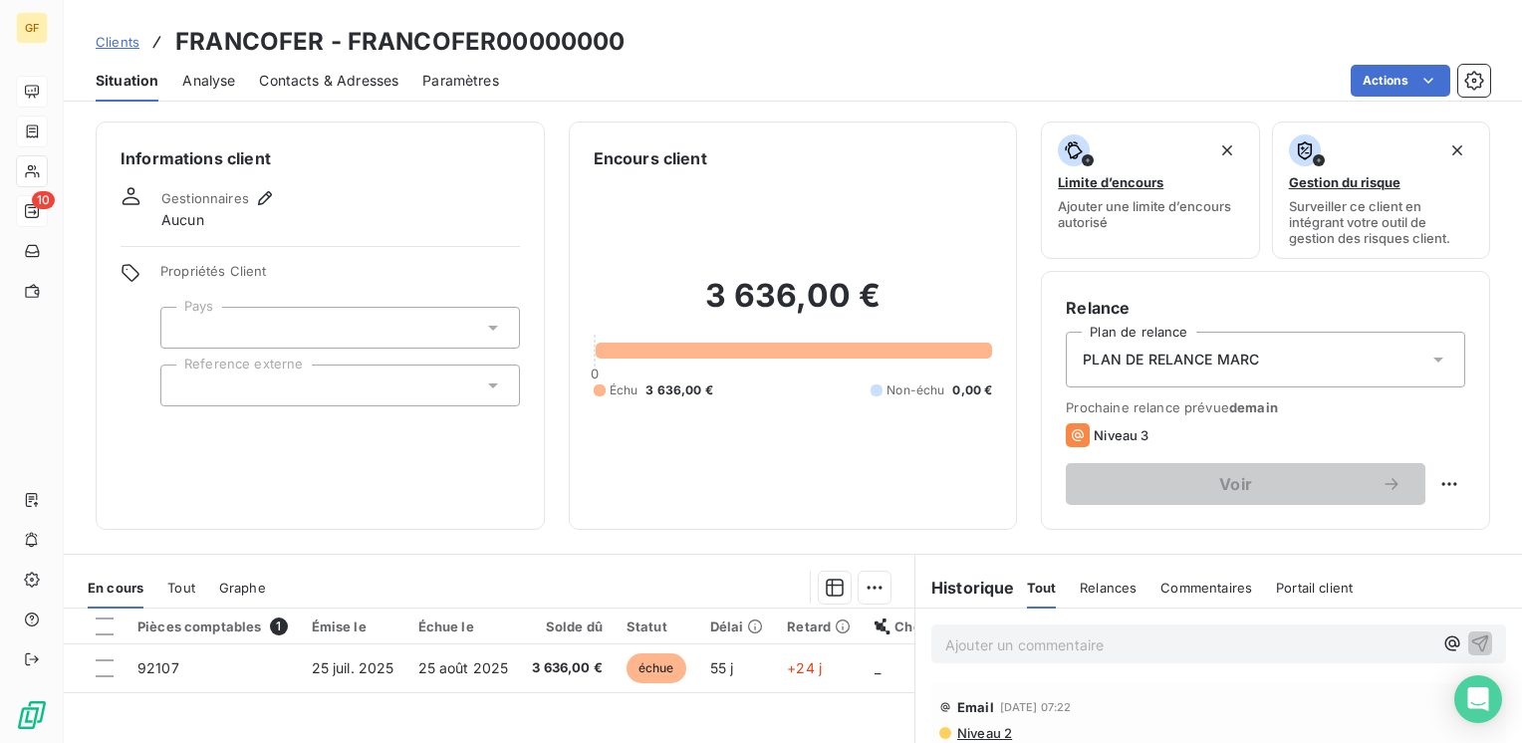
scroll to position [199, 0]
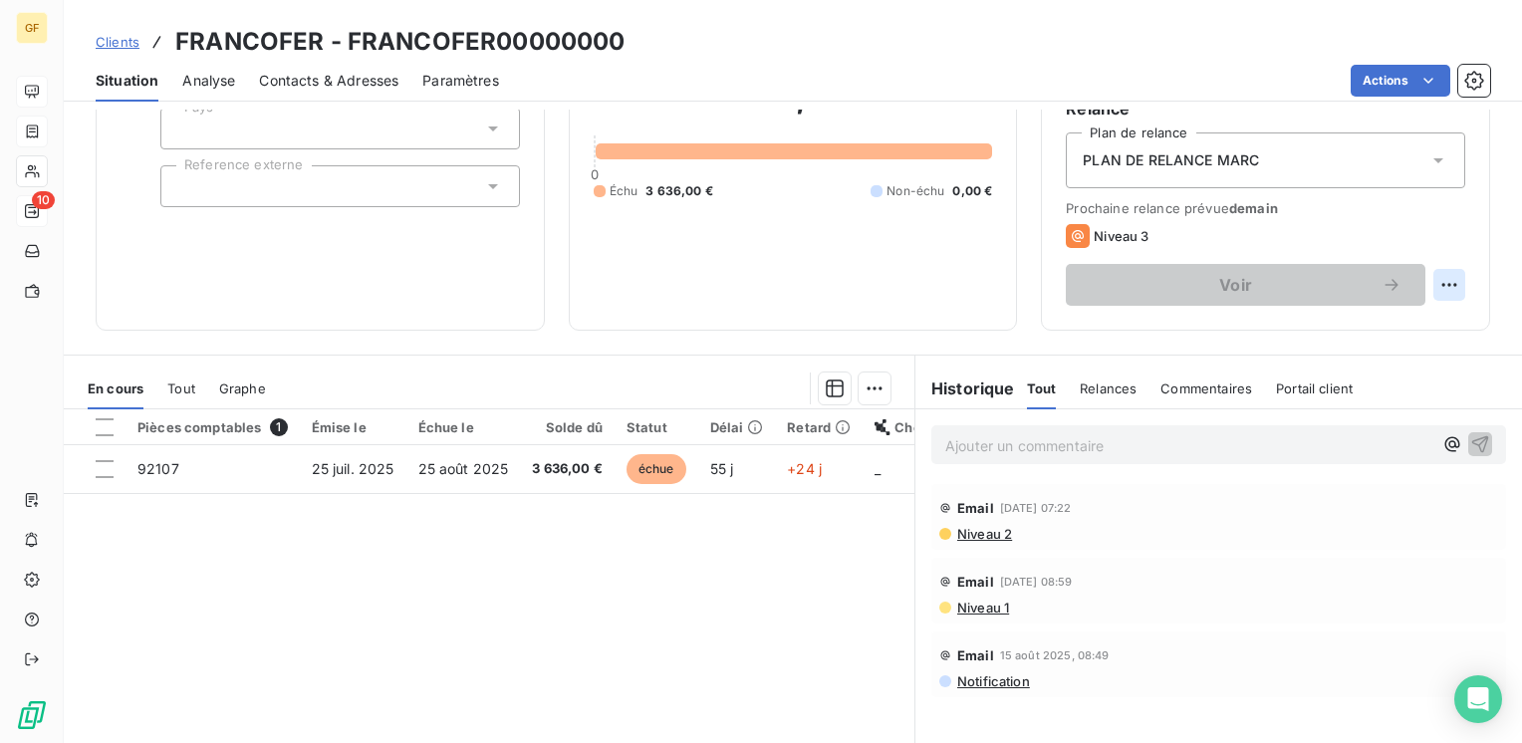
click at [1431, 288] on html "GF 10 Clients FRANCOFER - FRANCOFER00000000 Situation Analyse Contacts & Adress…" at bounding box center [761, 371] width 1522 height 743
click at [1404, 320] on div "Replanifier cette action" at bounding box center [1352, 329] width 178 height 32
select select "8"
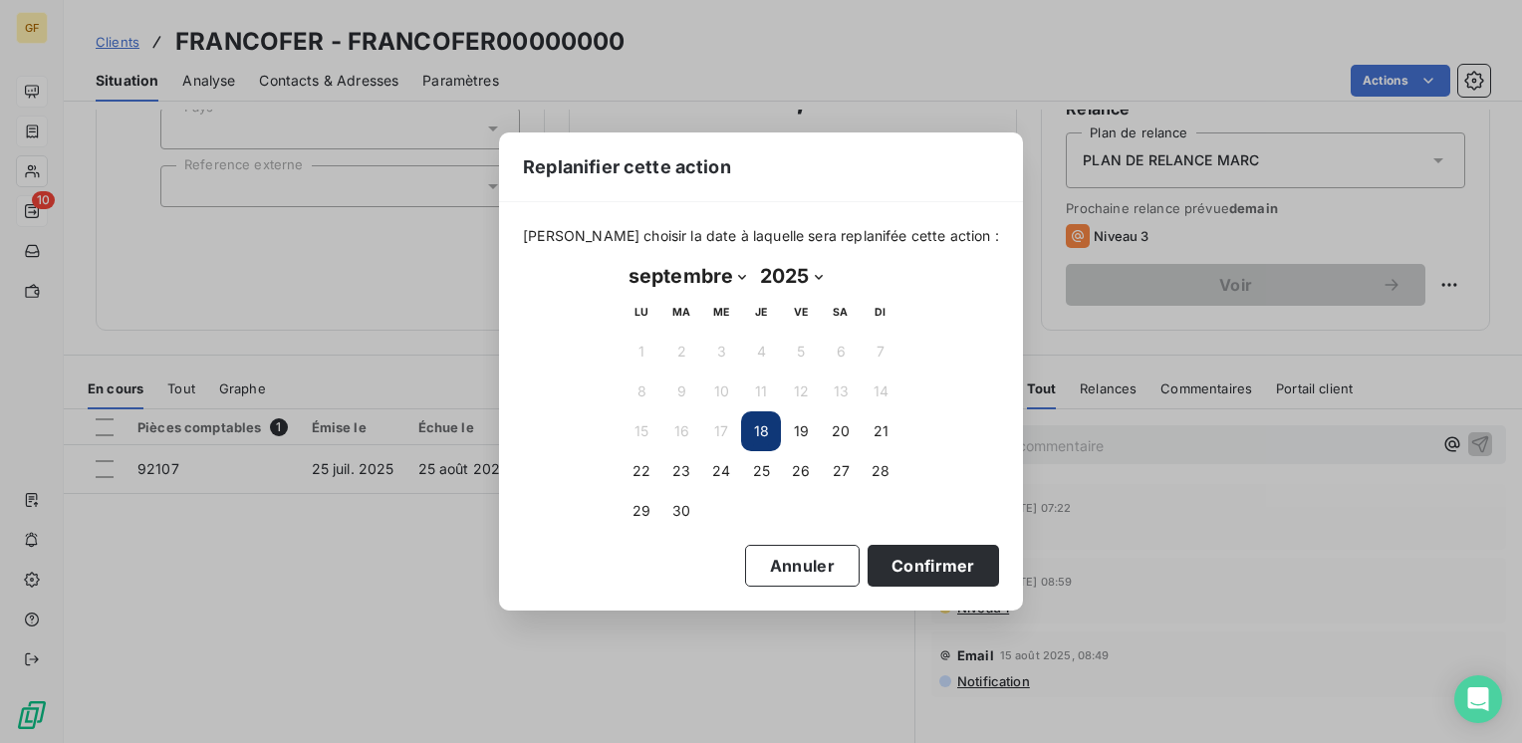
click at [750, 424] on button "18" at bounding box center [761, 431] width 40 height 40
click at [761, 428] on button "18" at bounding box center [761, 431] width 40 height 40
click at [889, 572] on button "Confirmer" at bounding box center [933, 566] width 131 height 42
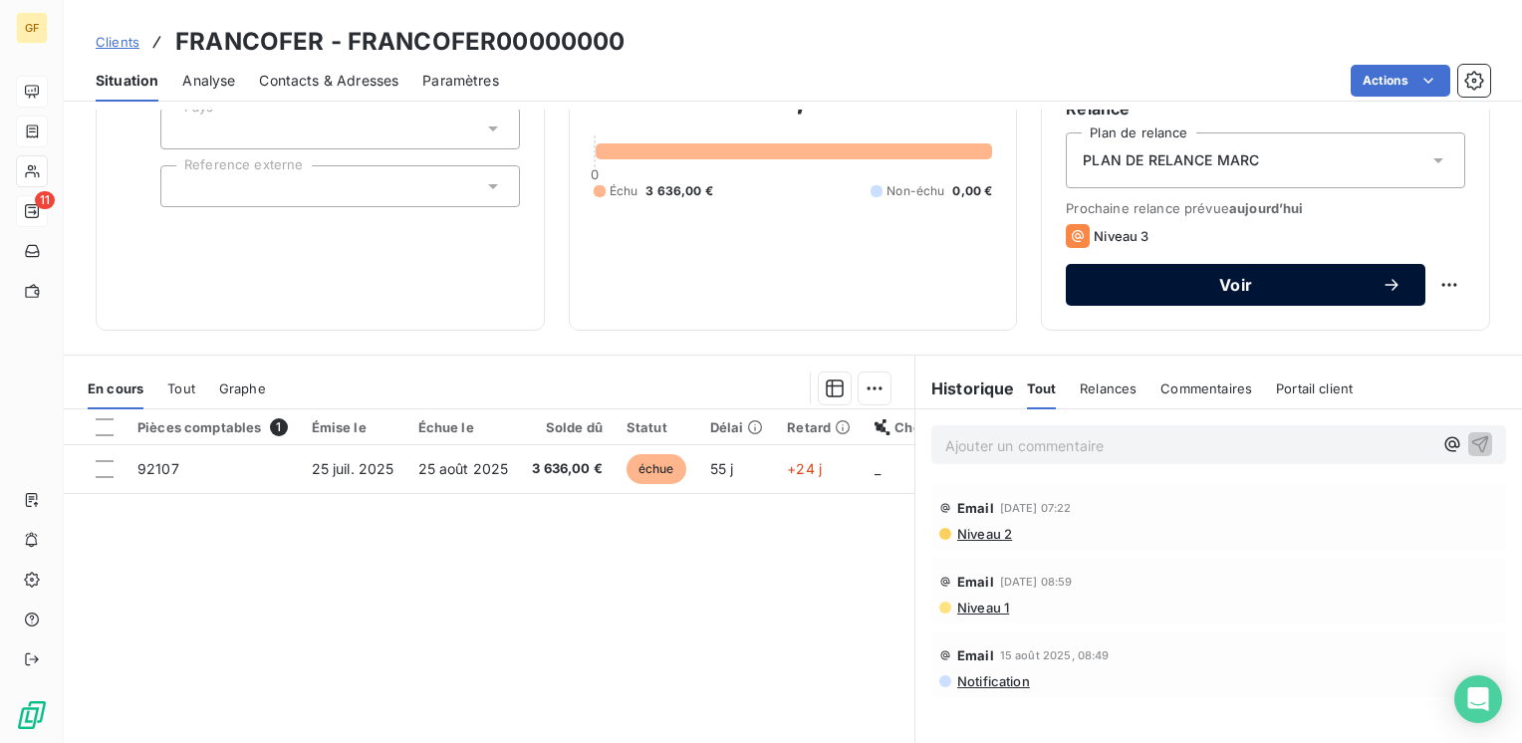
click at [1196, 284] on span "Voir" at bounding box center [1236, 285] width 292 height 16
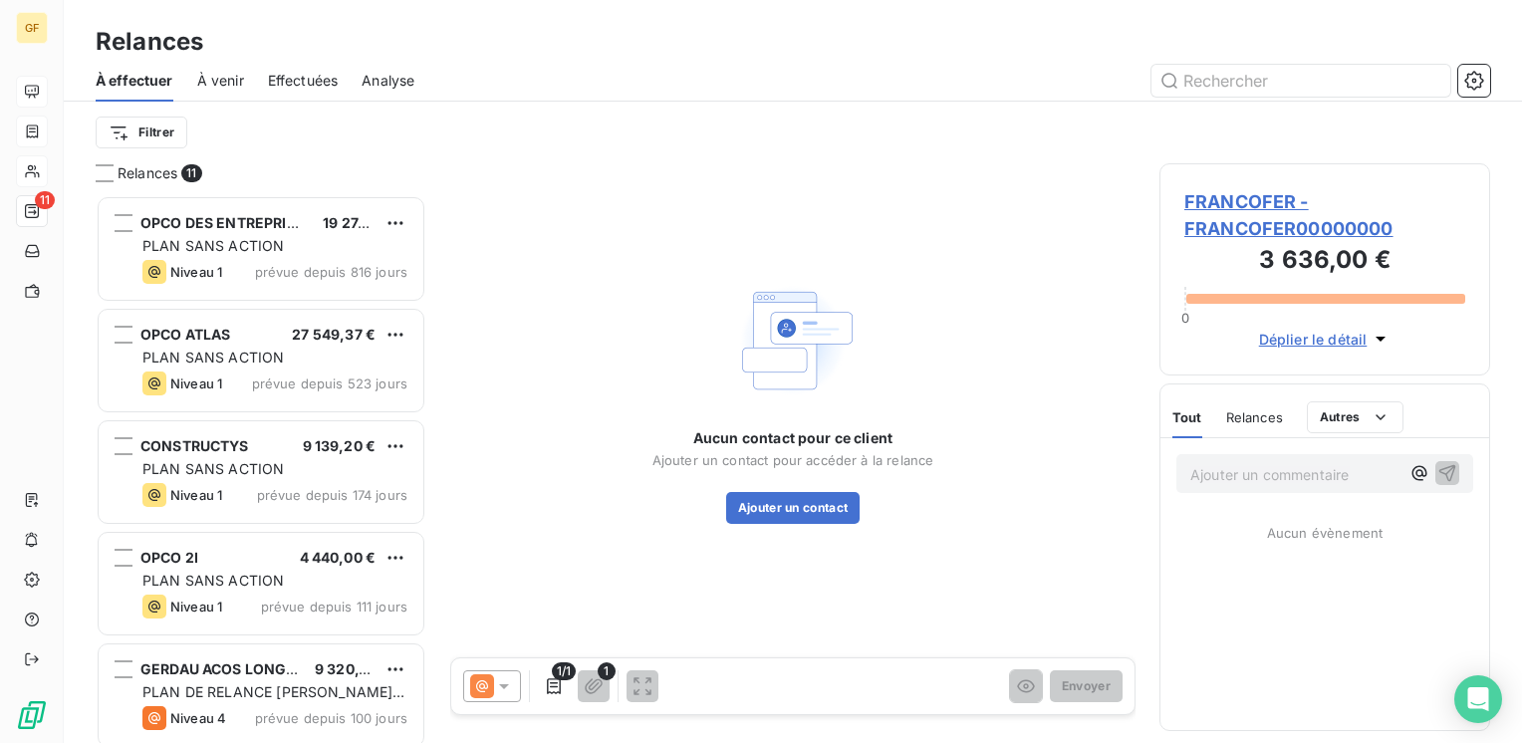
scroll to position [533, 315]
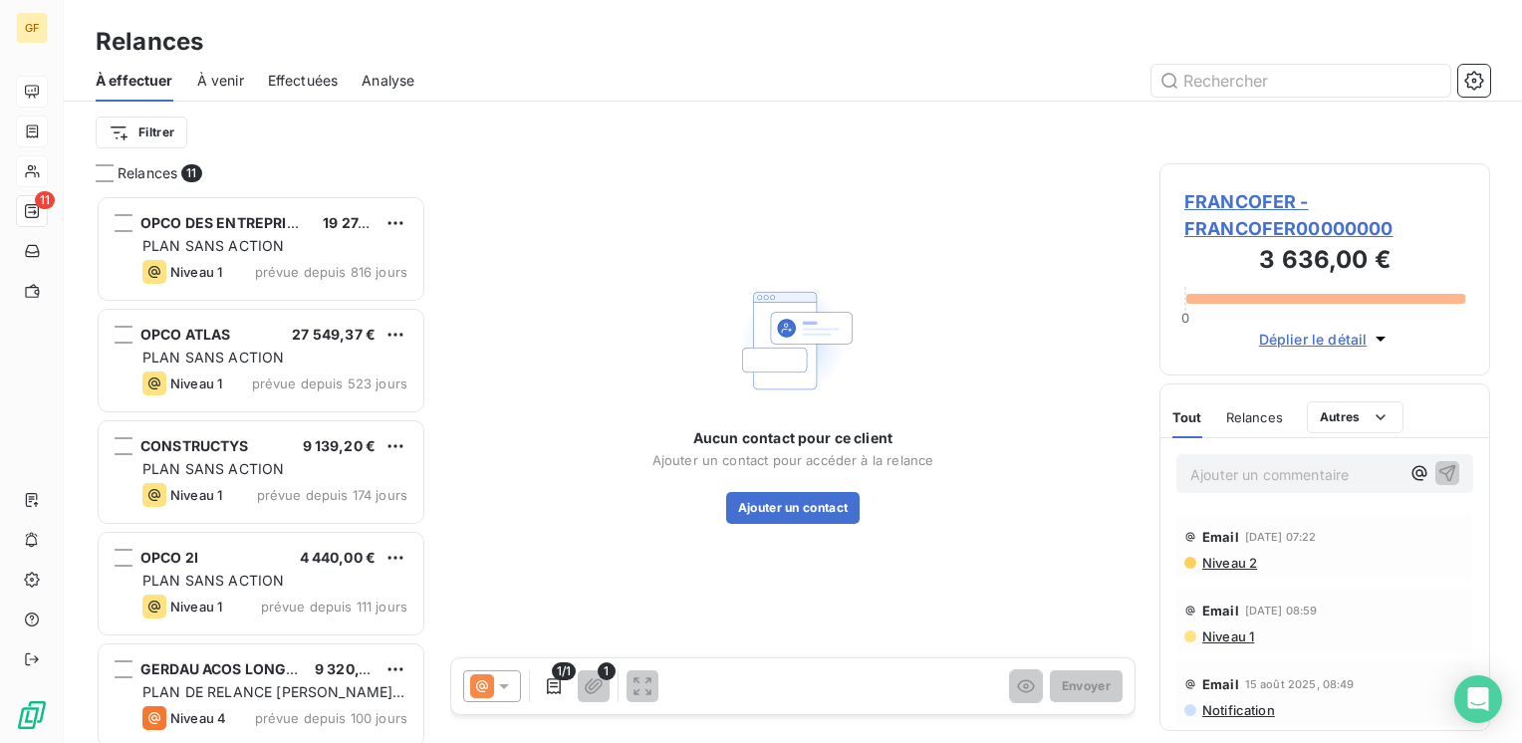
click at [1235, 190] on span "FRANCOFER - FRANCOFER00000000" at bounding box center [1324, 215] width 281 height 54
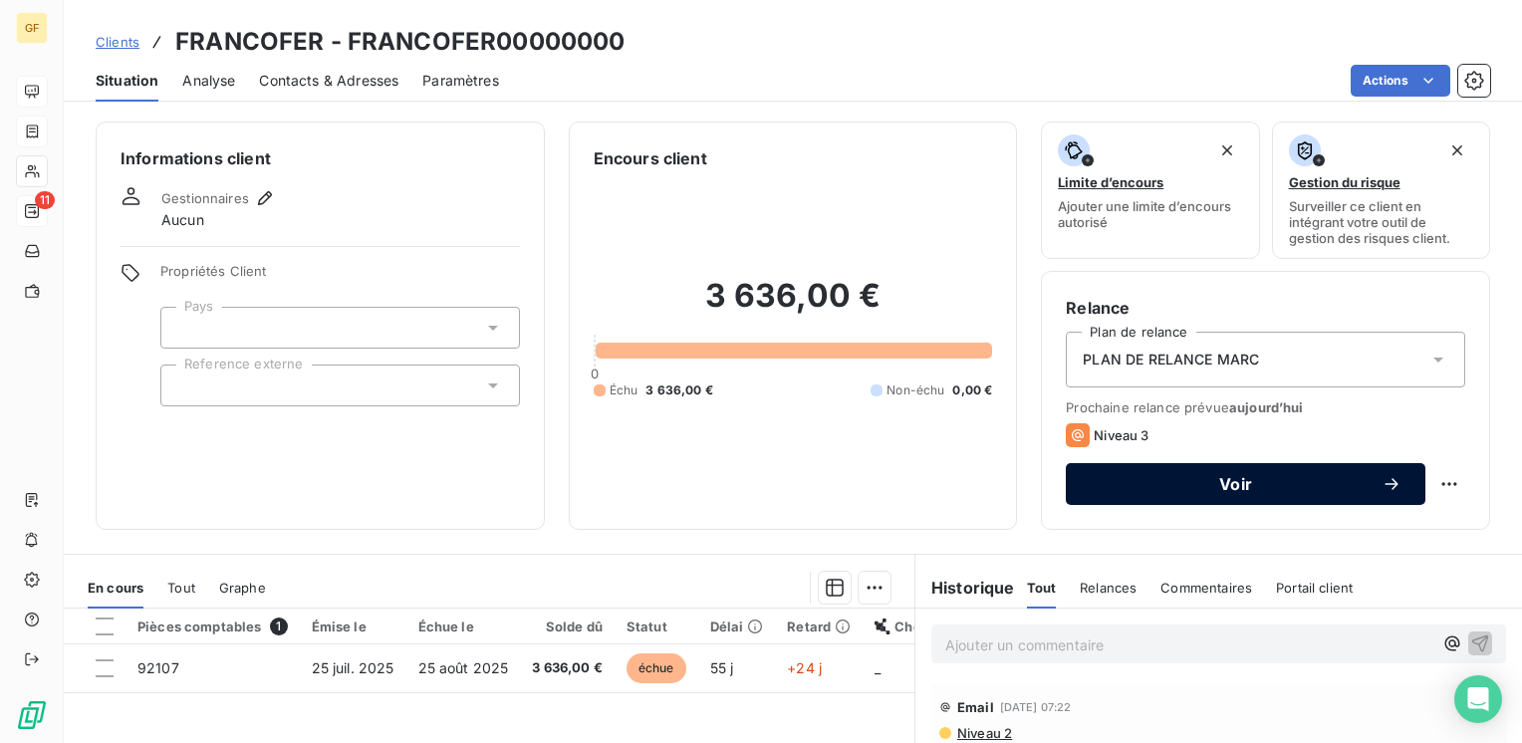
click at [1177, 491] on span "Voir" at bounding box center [1236, 484] width 292 height 16
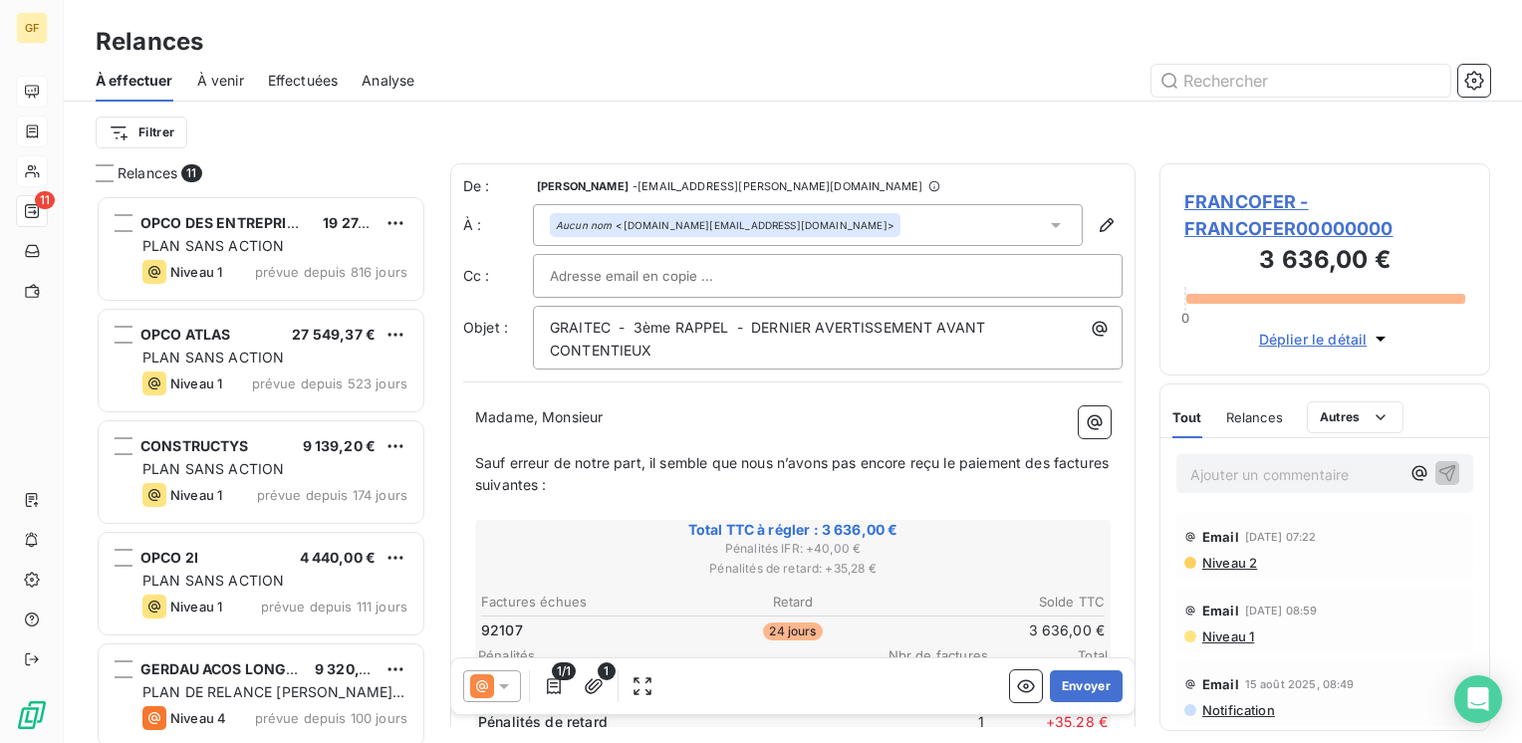
scroll to position [533, 315]
click at [766, 269] on div at bounding box center [828, 276] width 556 height 30
click at [1082, 685] on button "Envoyer" at bounding box center [1086, 686] width 73 height 32
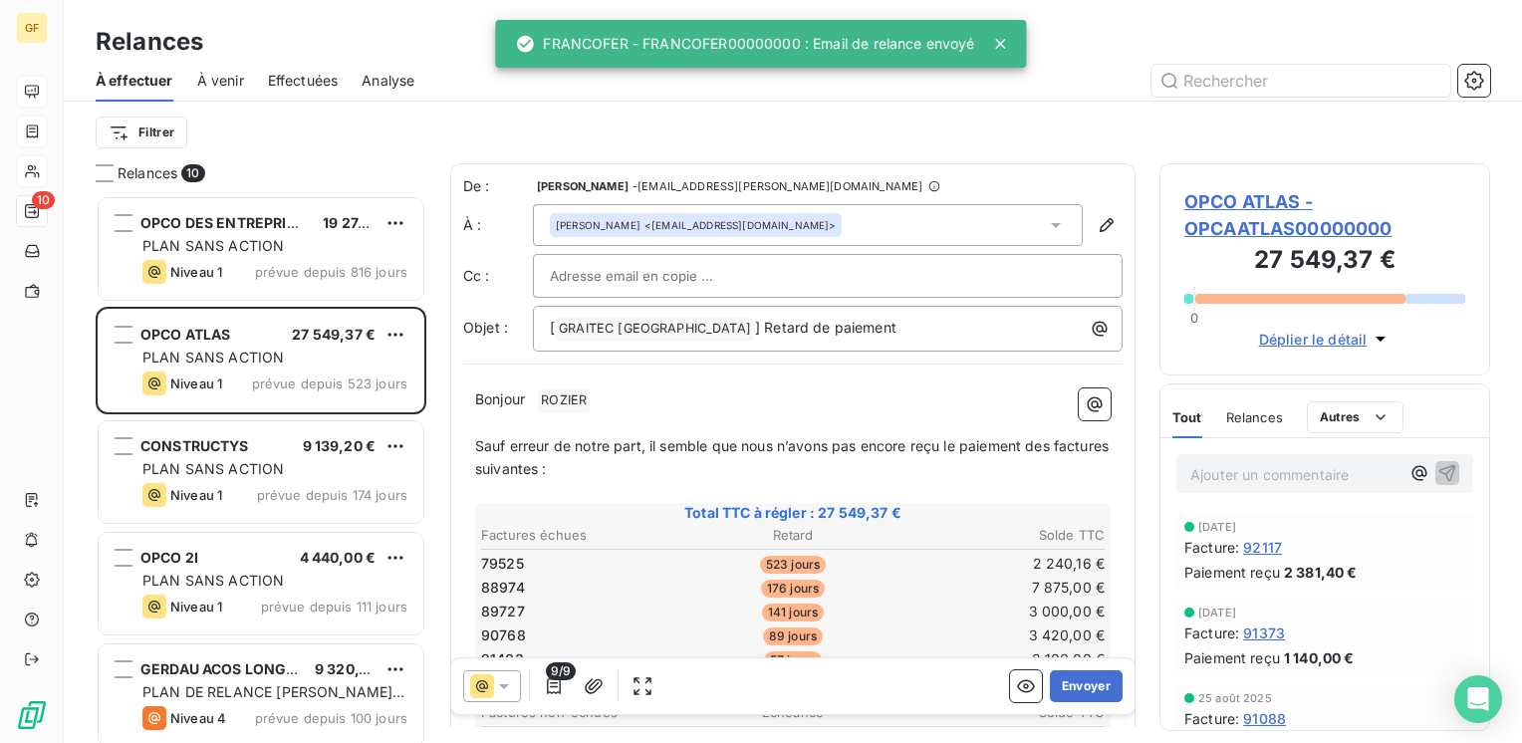
click at [234, 78] on span "À venir" at bounding box center [220, 81] width 47 height 20
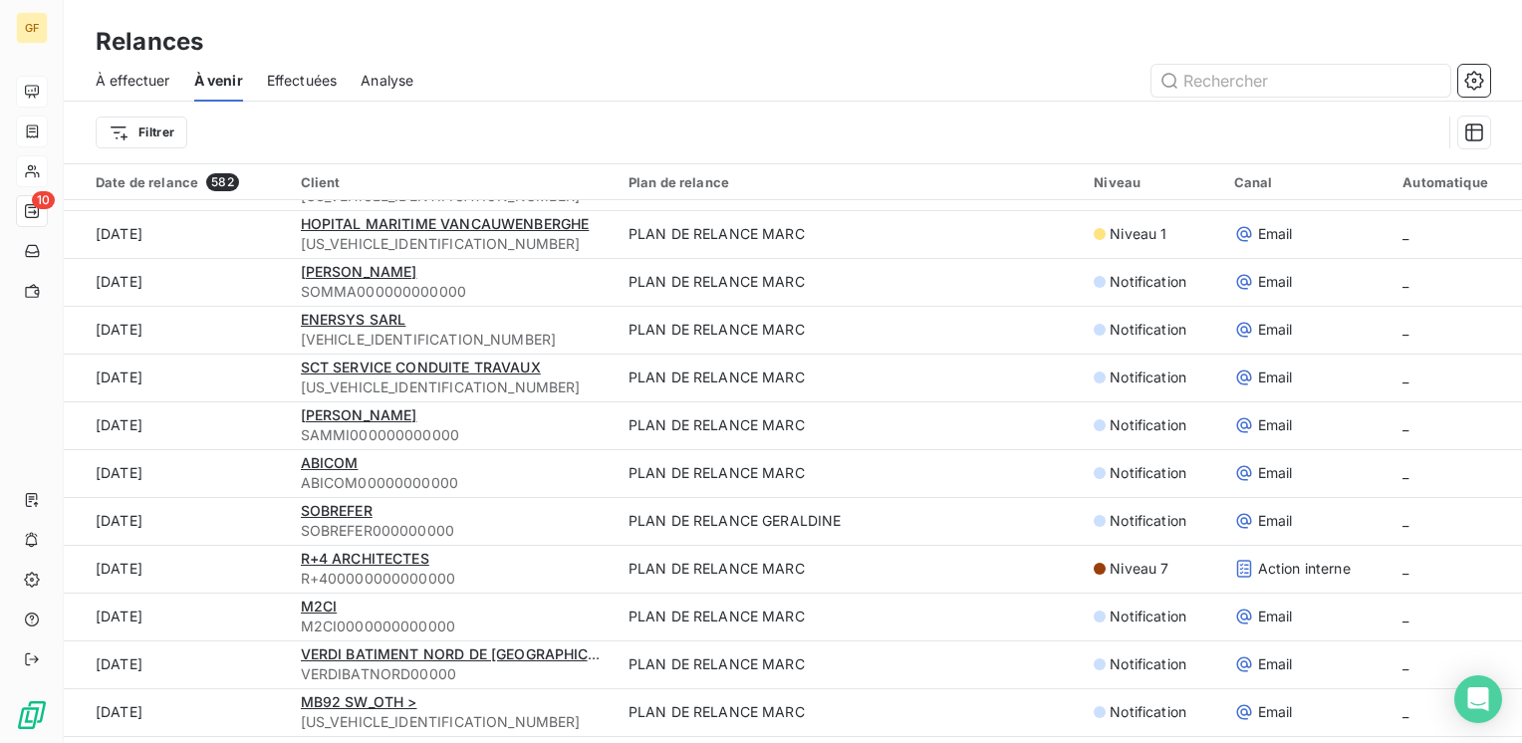
scroll to position [3088, 0]
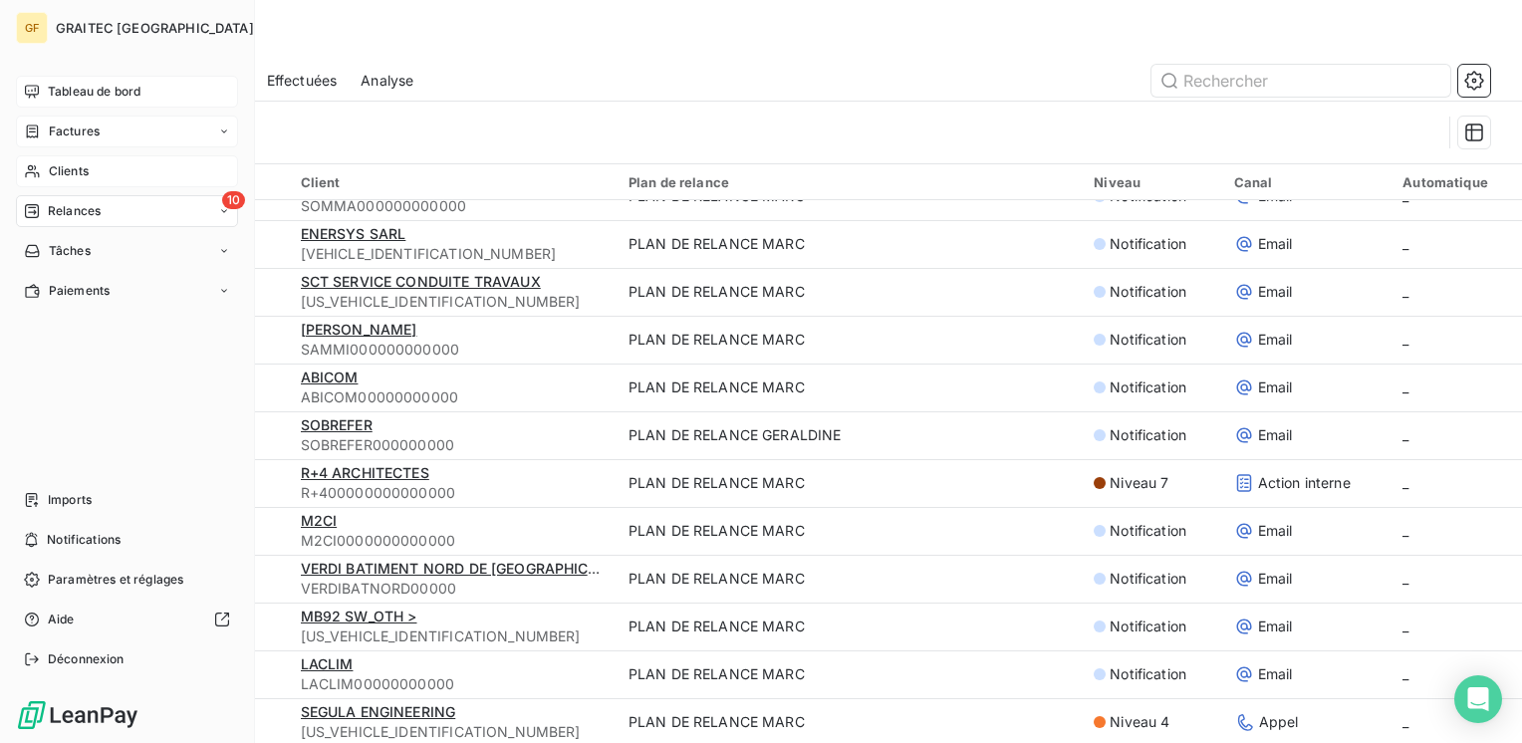
click at [75, 164] on span "Clients" at bounding box center [69, 171] width 40 height 18
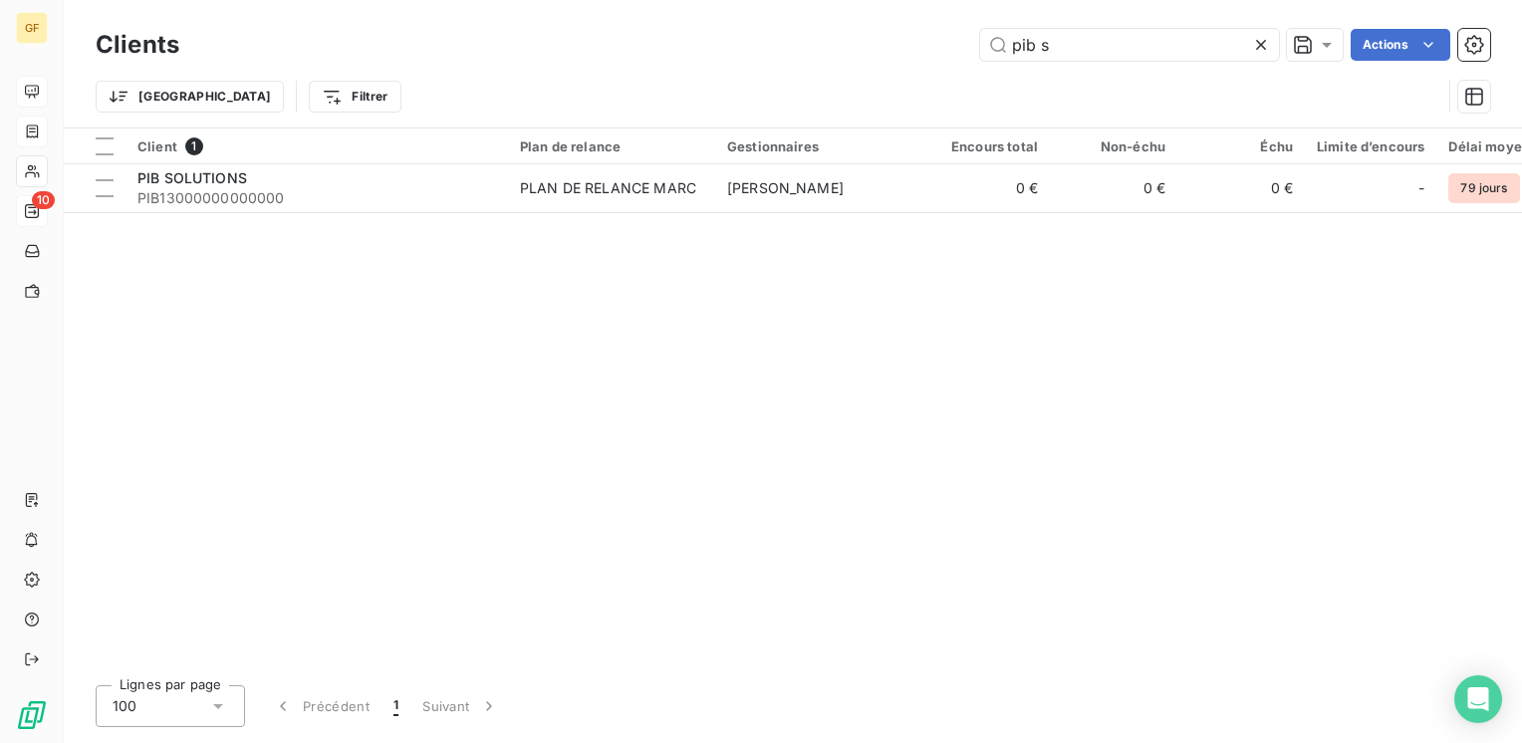
drag, startPoint x: 1071, startPoint y: 54, endPoint x: 685, endPoint y: 74, distance: 386.0
click at [685, 74] on div "Clients pib s Actions Trier Filtrer" at bounding box center [793, 76] width 1394 height 104
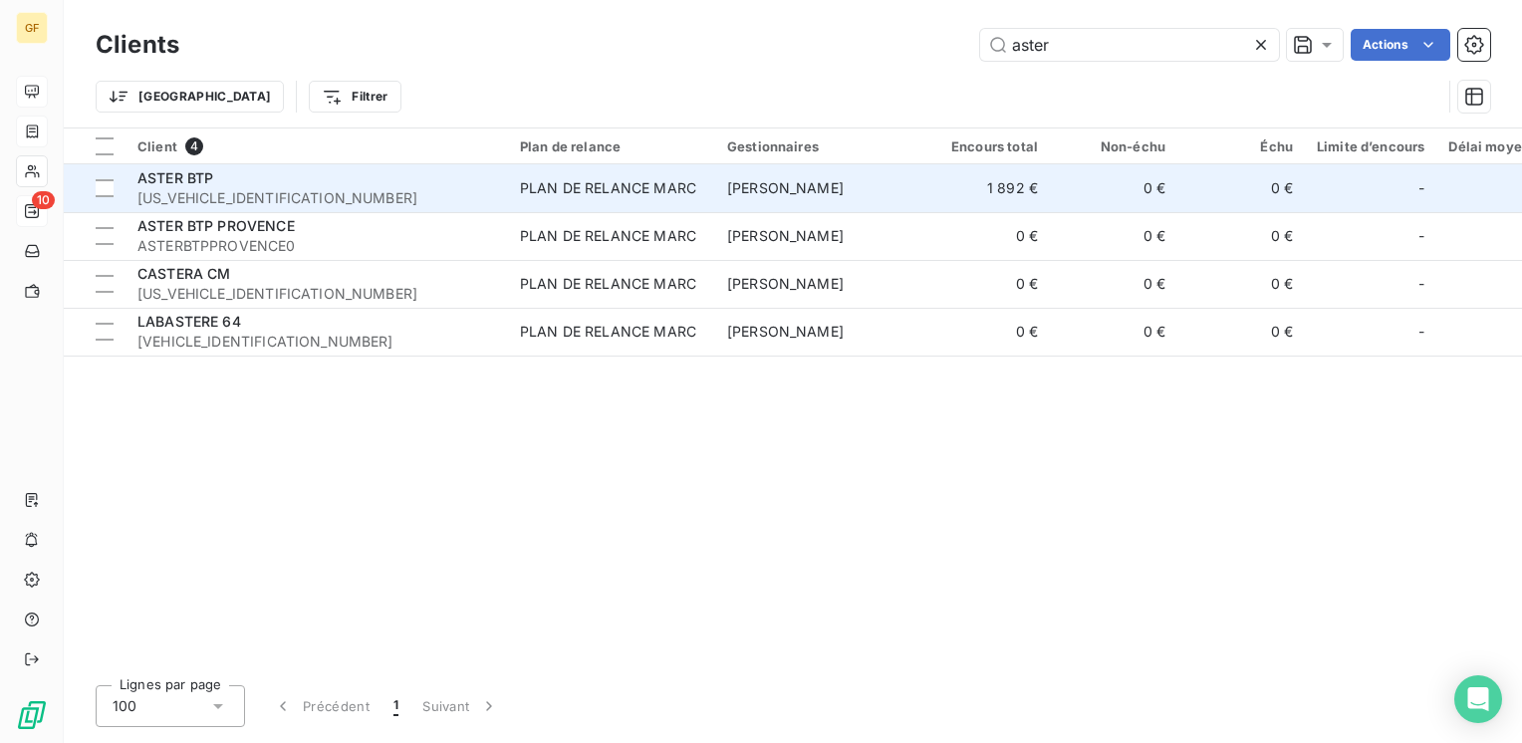
type input "aster"
click at [310, 191] on span "[US_VEHICLE_IDENTIFICATION_NUMBER]" at bounding box center [316, 198] width 359 height 20
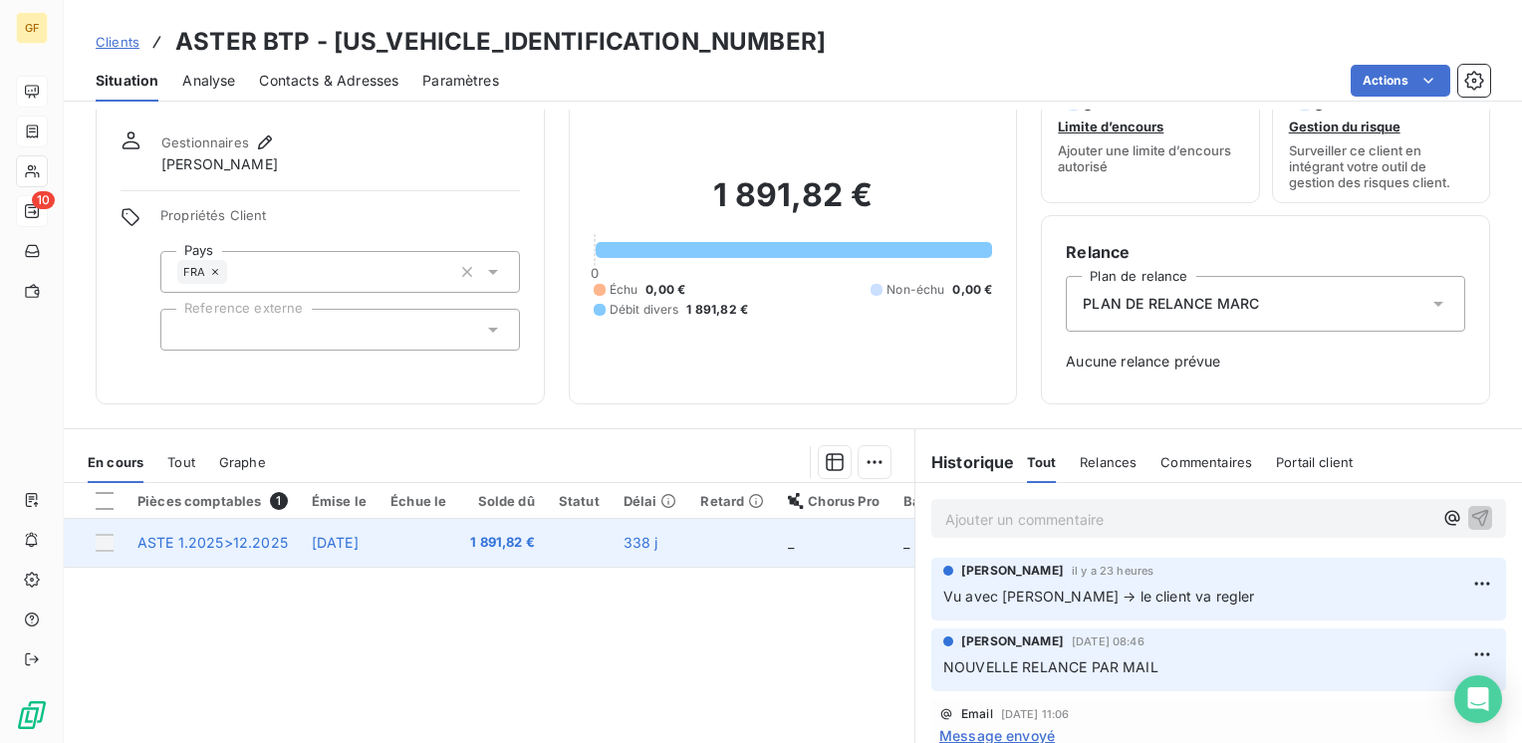
scroll to position [100, 0]
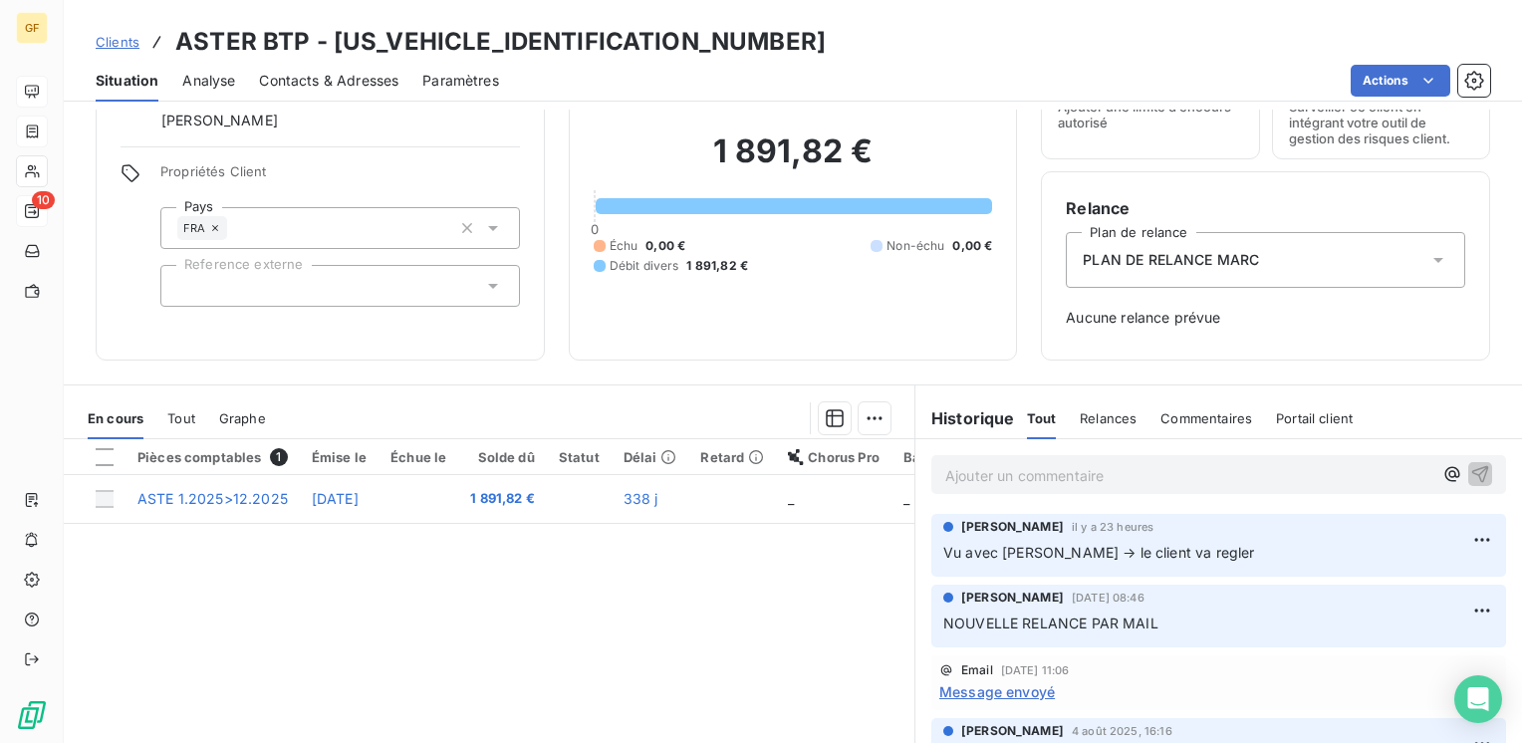
click at [988, 484] on p "Ajouter un commentaire ﻿" at bounding box center [1188, 475] width 487 height 25
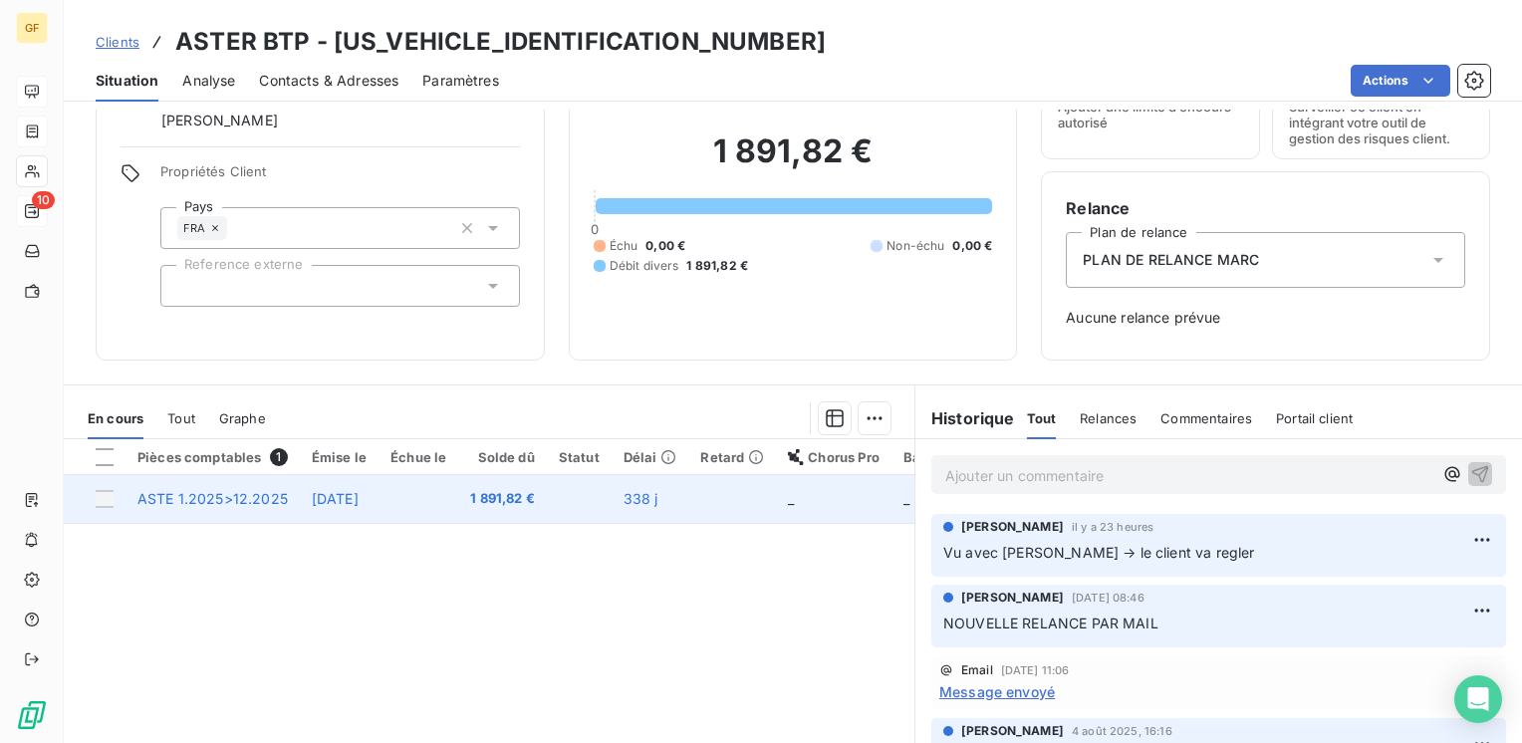
click at [359, 502] on span "[DATE]" at bounding box center [335, 498] width 47 height 17
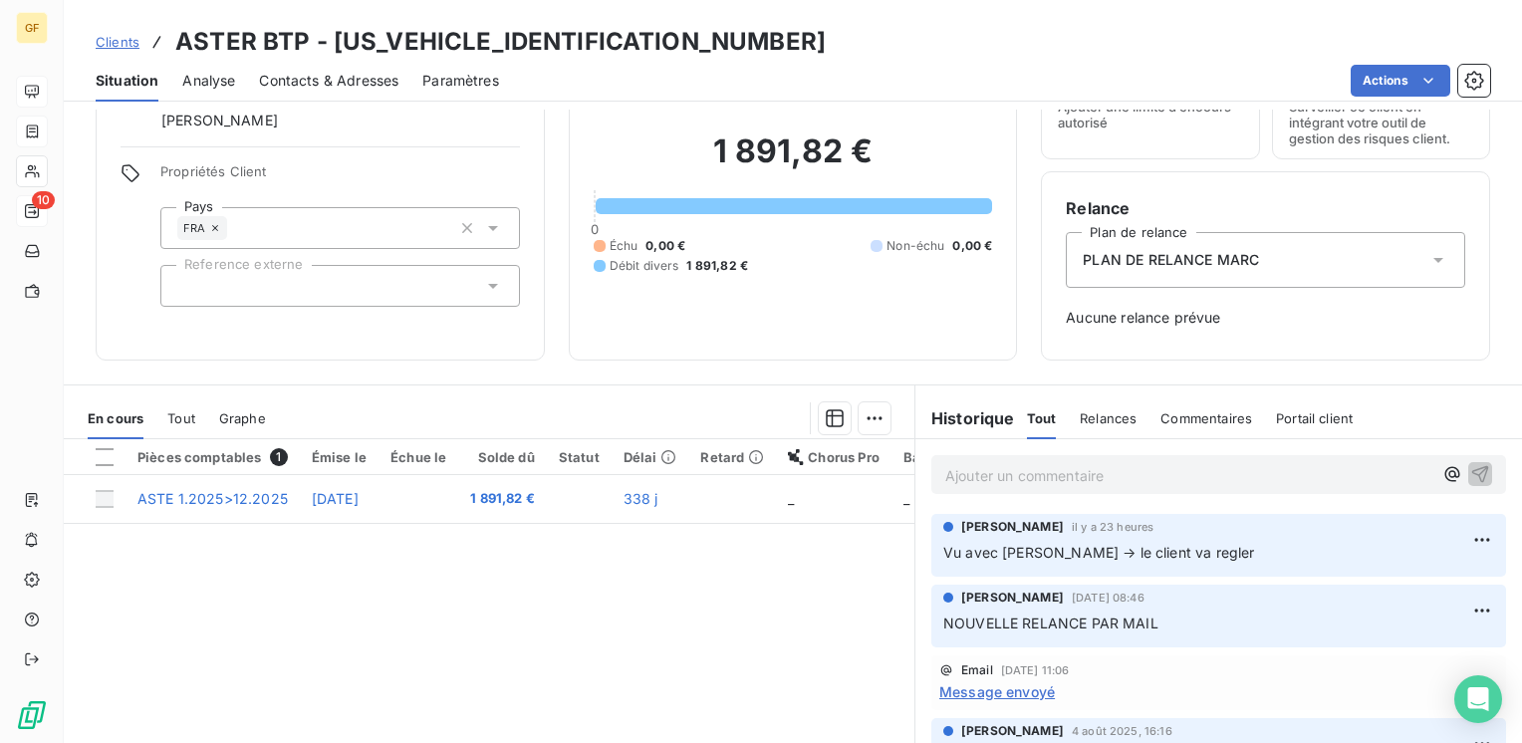
click at [979, 476] on p "Ajouter un commentaire ﻿" at bounding box center [1188, 475] width 487 height 25
click at [945, 468] on span "AVIS DE PAIEMENT CE JOUR" at bounding box center [1043, 473] width 196 height 17
click at [1072, 469] on span "AVIS DE PAIEMENT CE JOUR" at bounding box center [1043, 473] width 196 height 17
click at [1470, 475] on icon "button" at bounding box center [1480, 473] width 20 height 20
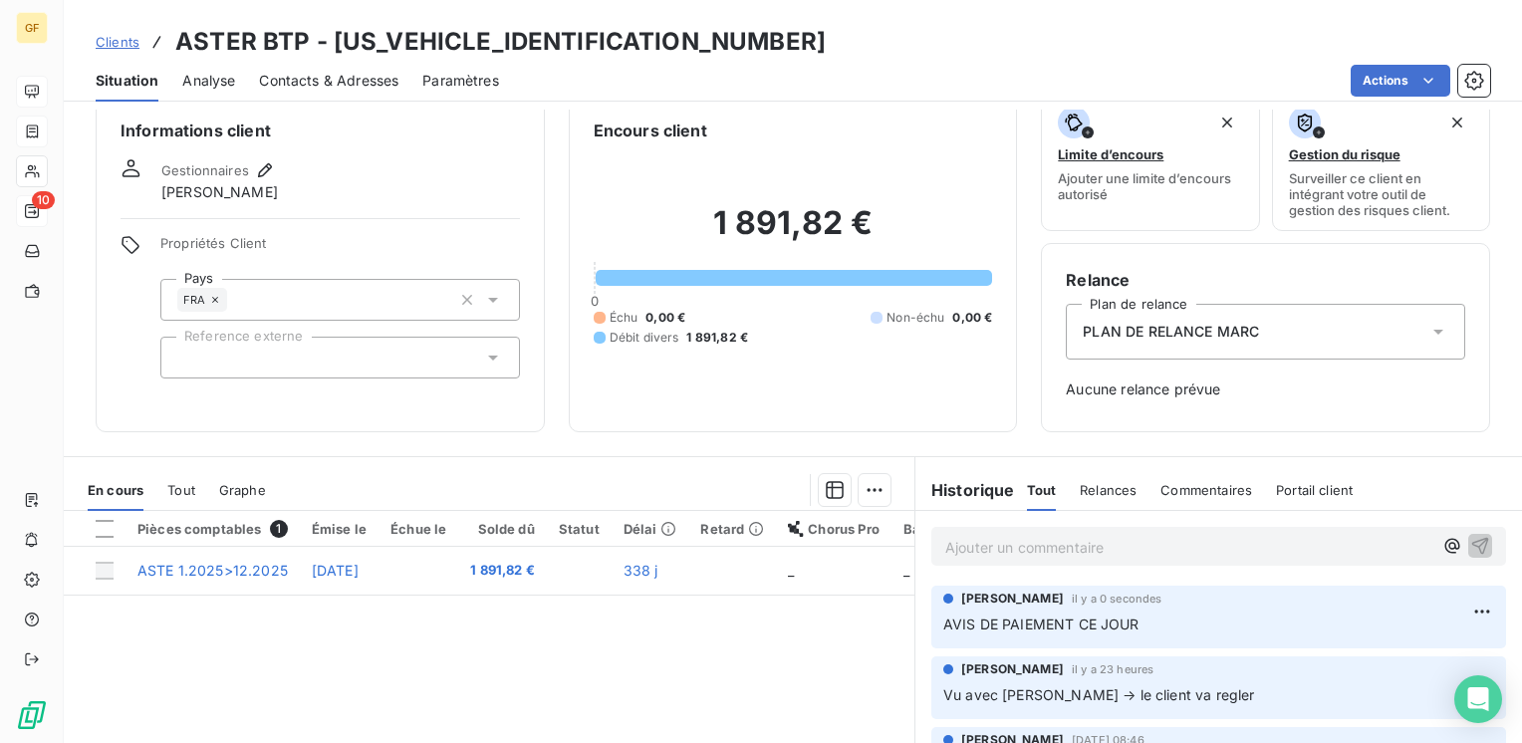
scroll to position [0, 0]
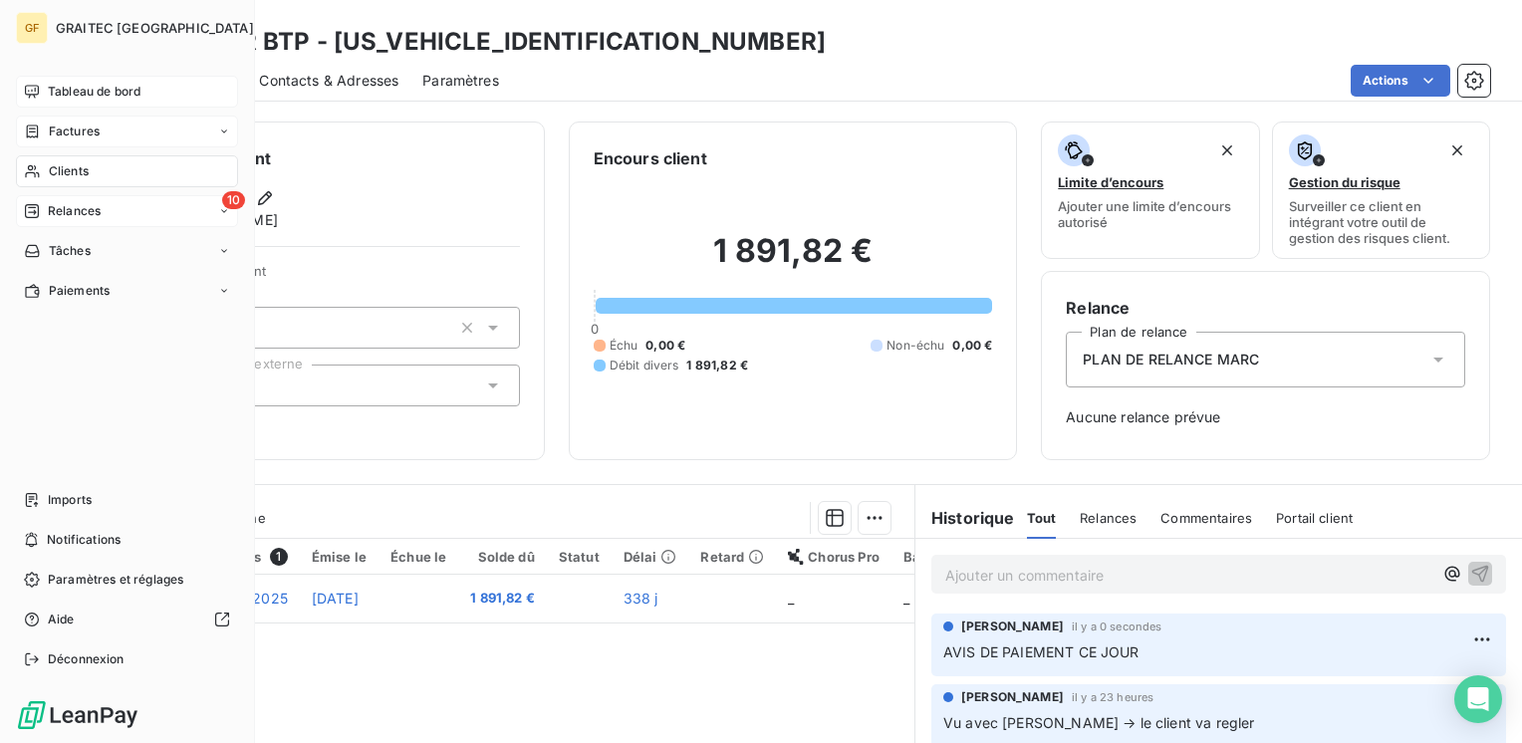
click at [95, 94] on span "Tableau de bord" at bounding box center [94, 92] width 93 height 18
